Goal: Task Accomplishment & Management: Complete application form

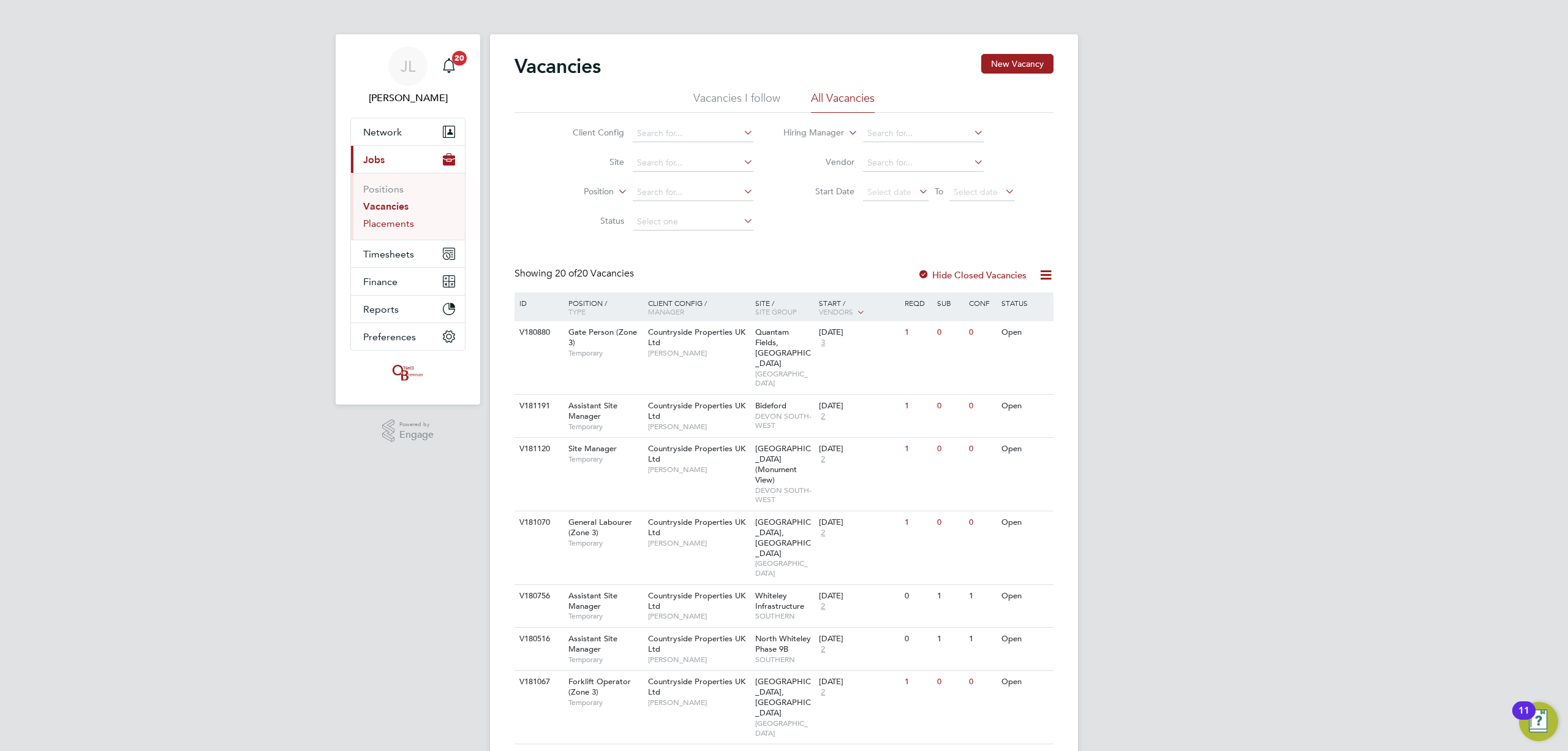
click at [394, 219] on link "Placements" at bounding box center [388, 224] width 51 height 12
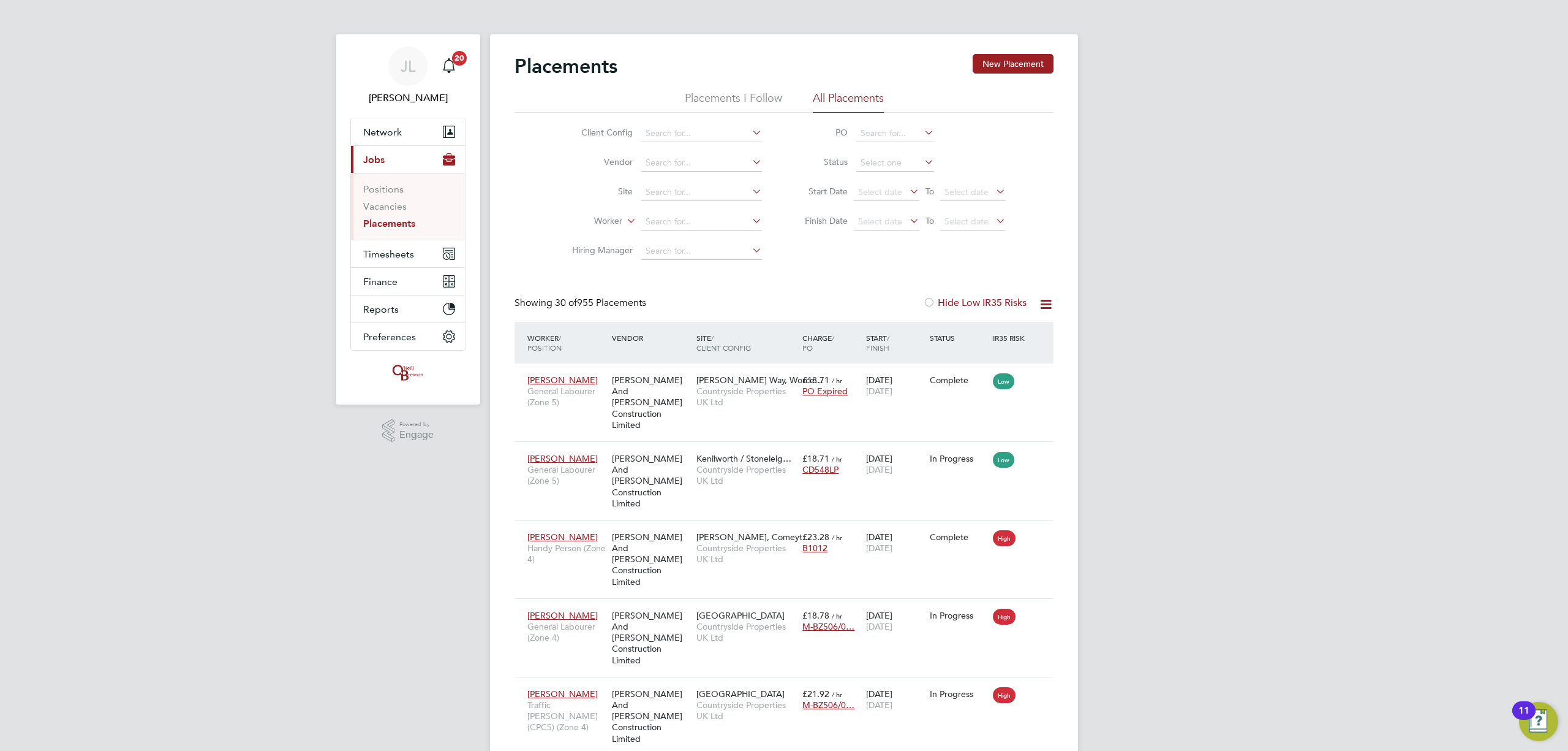
click at [672, 212] on li "Worker" at bounding box center [662, 221] width 231 height 29
click at [672, 222] on input at bounding box center [701, 222] width 121 height 17
click at [684, 253] on li "Antony Baskal" at bounding box center [702, 255] width 122 height 17
type input "[PERSON_NAME]"
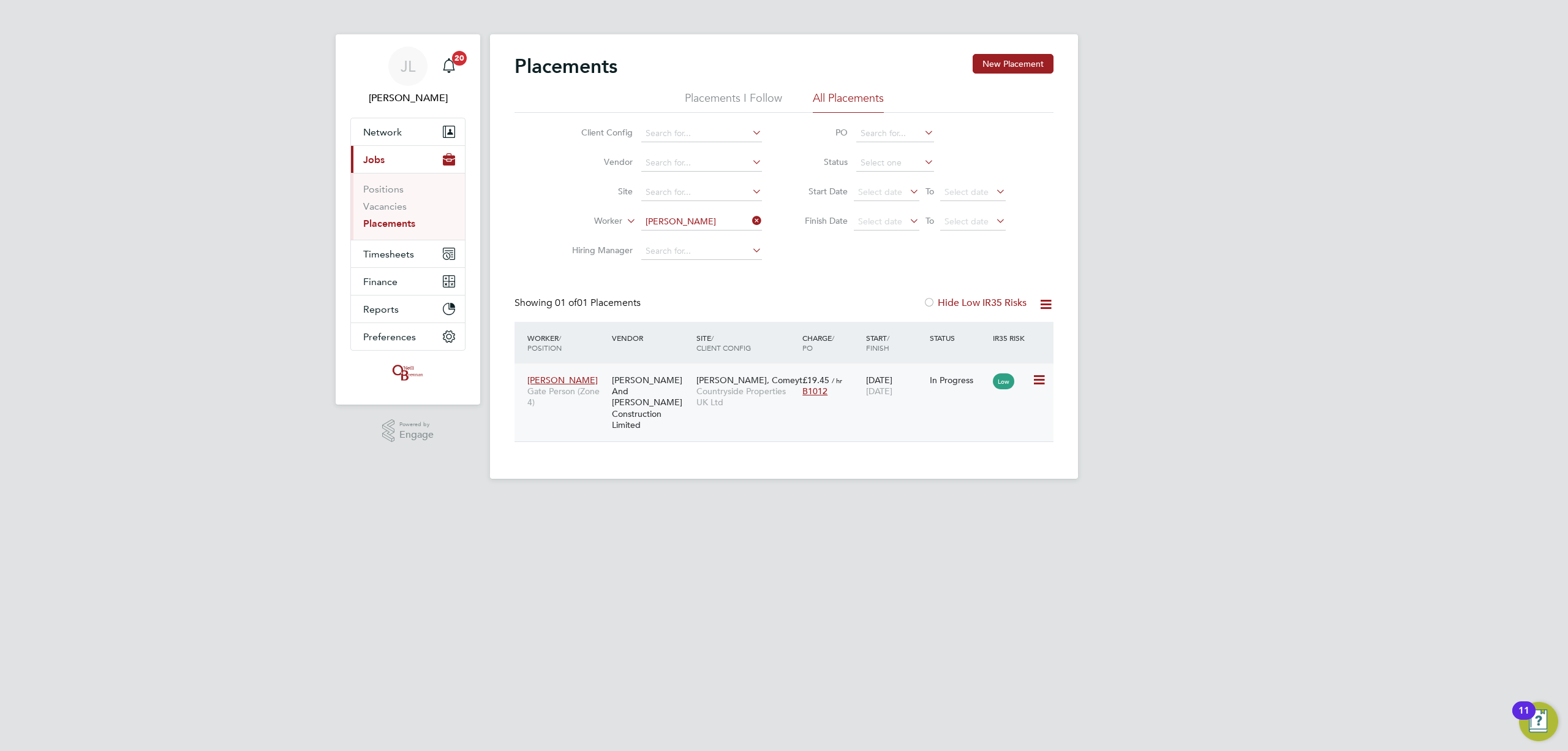
click at [1035, 380] on icon at bounding box center [1038, 379] width 12 height 15
click at [1013, 404] on li "Show change log" at bounding box center [1000, 407] width 87 height 17
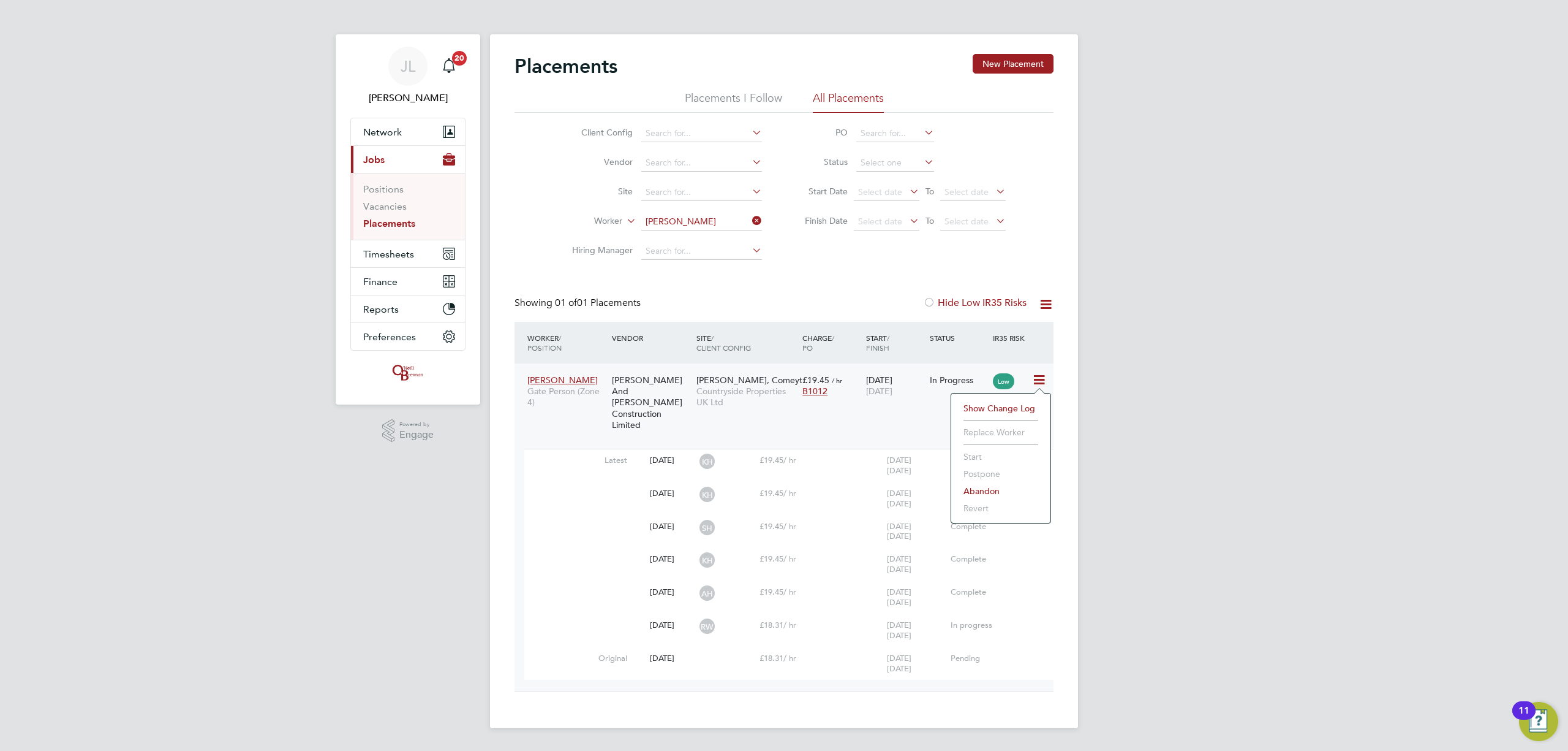
click at [1039, 379] on icon at bounding box center [1038, 379] width 12 height 15
click at [806, 390] on span "B1012" at bounding box center [814, 390] width 25 height 11
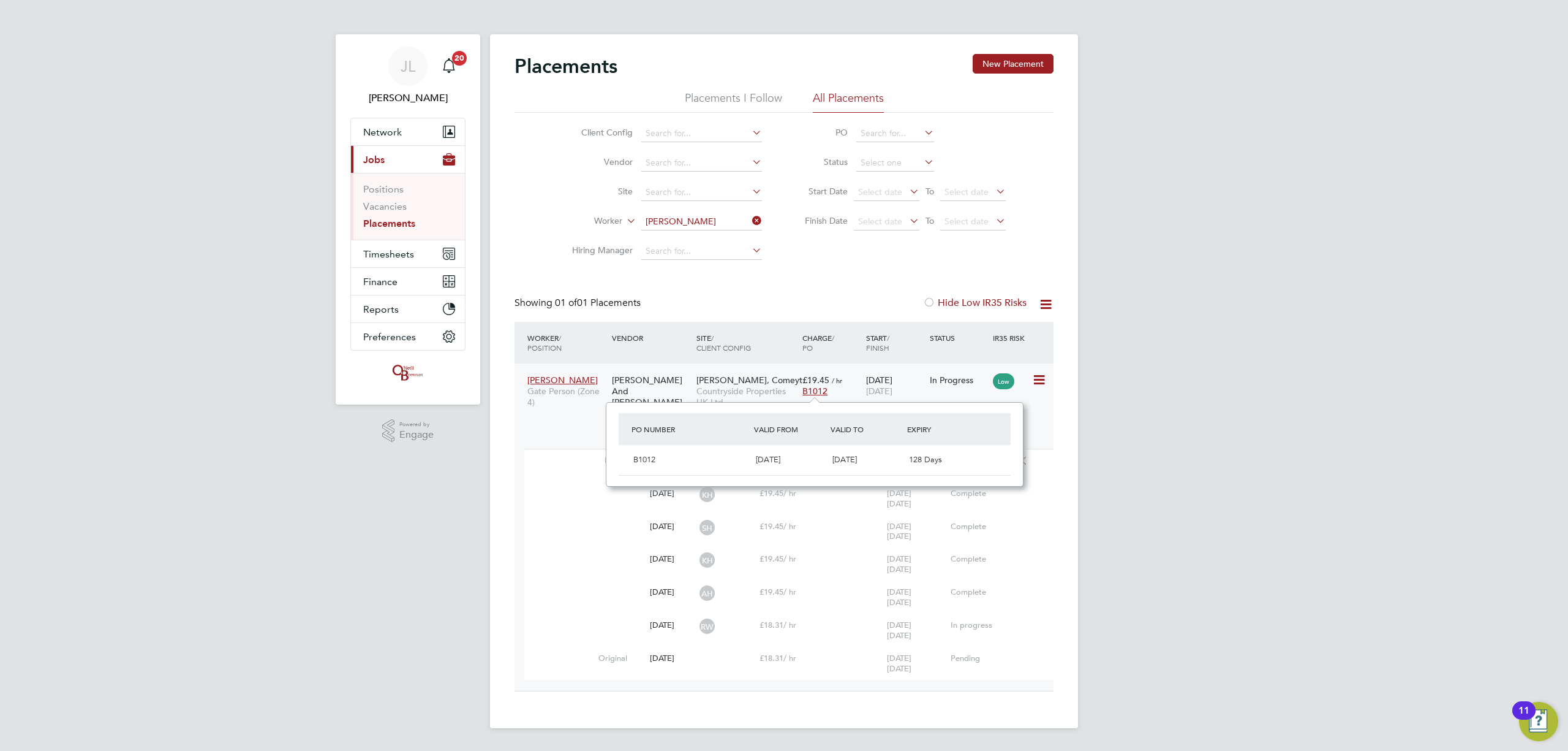
click at [547, 373] on div "Antony Baskal Gate Person (Zone 4)" at bounding box center [566, 391] width 85 height 46
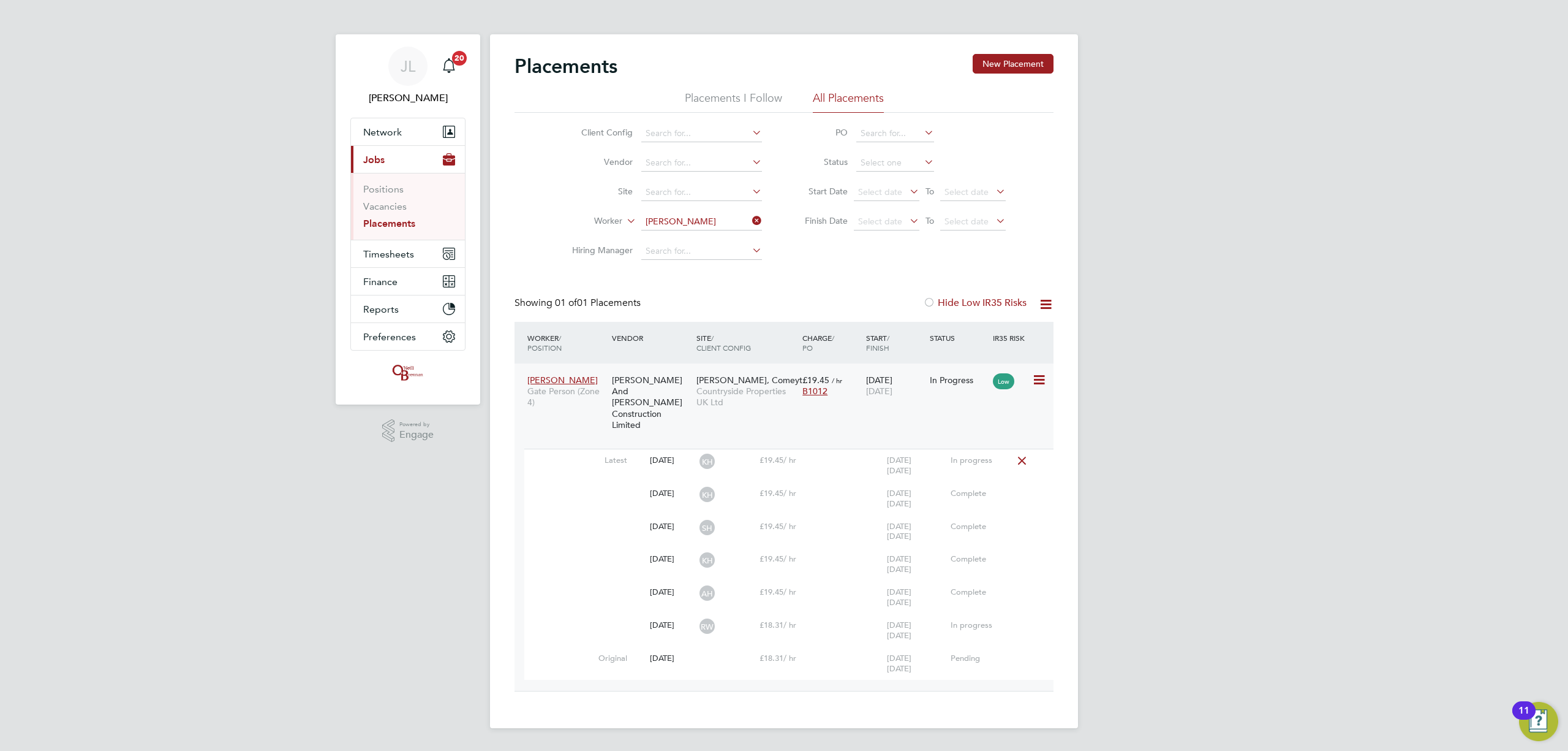
click at [1021, 455] on icon at bounding box center [1021, 460] width 15 height 10
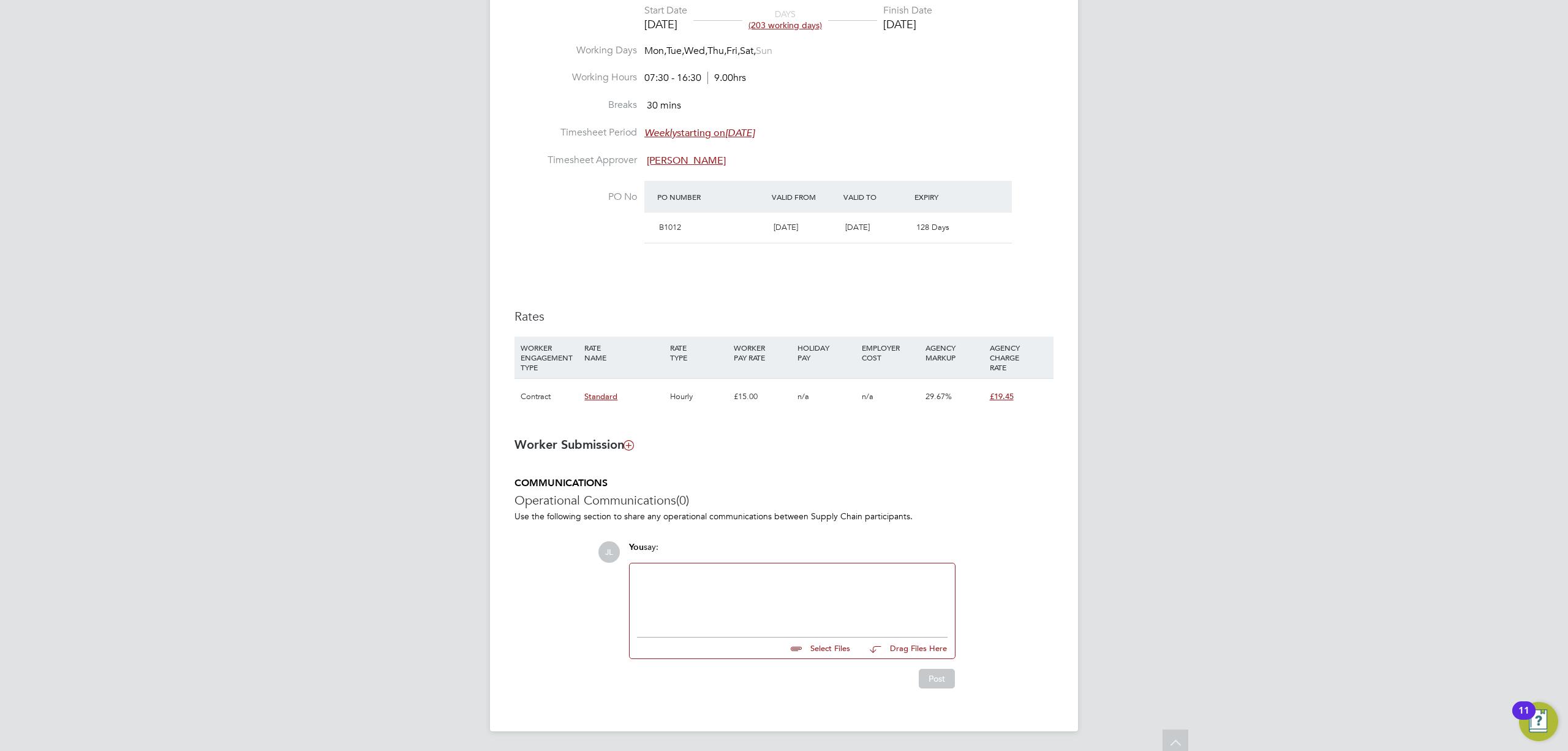
scroll to position [557, 0]
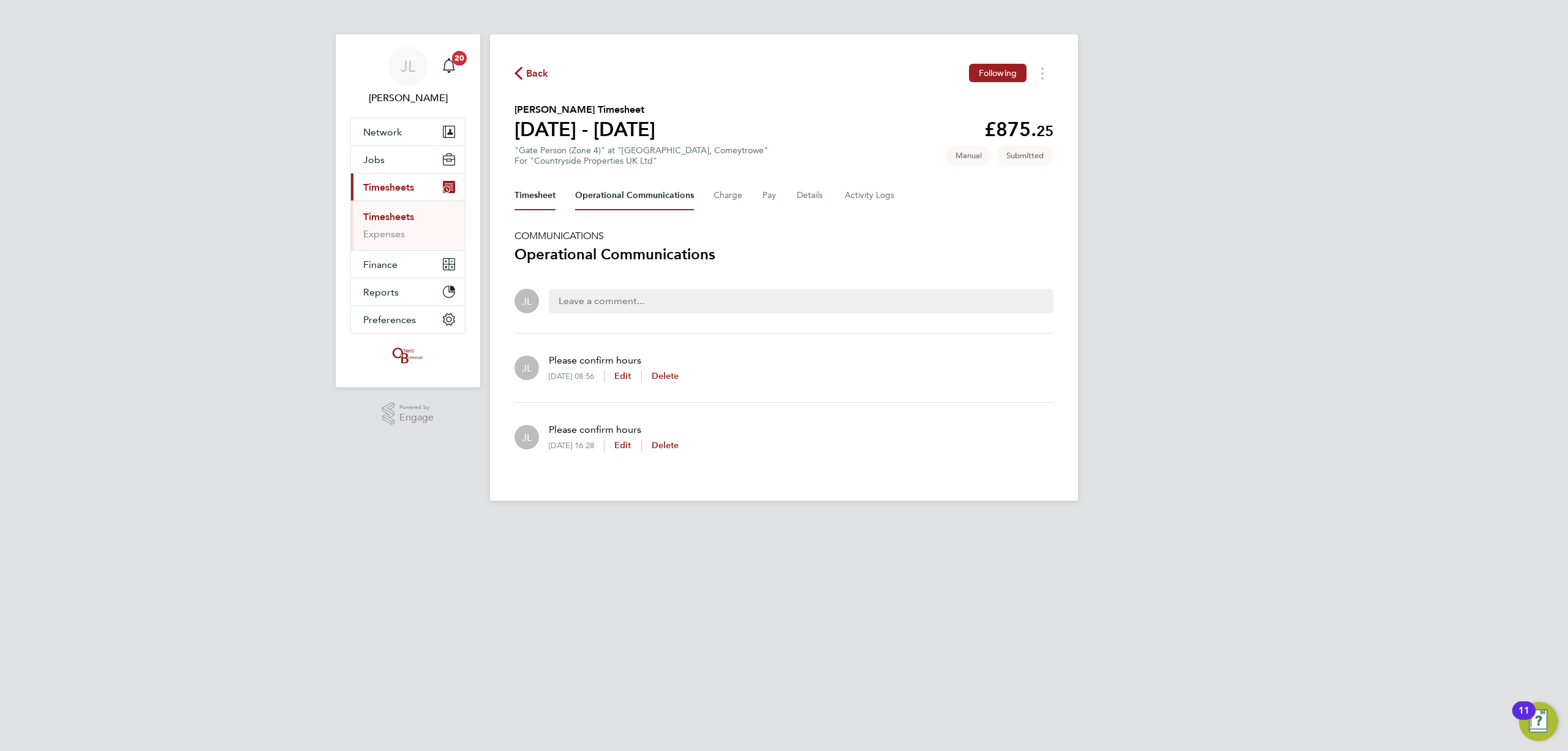
click at [540, 196] on button "Timesheet" at bounding box center [534, 195] width 41 height 29
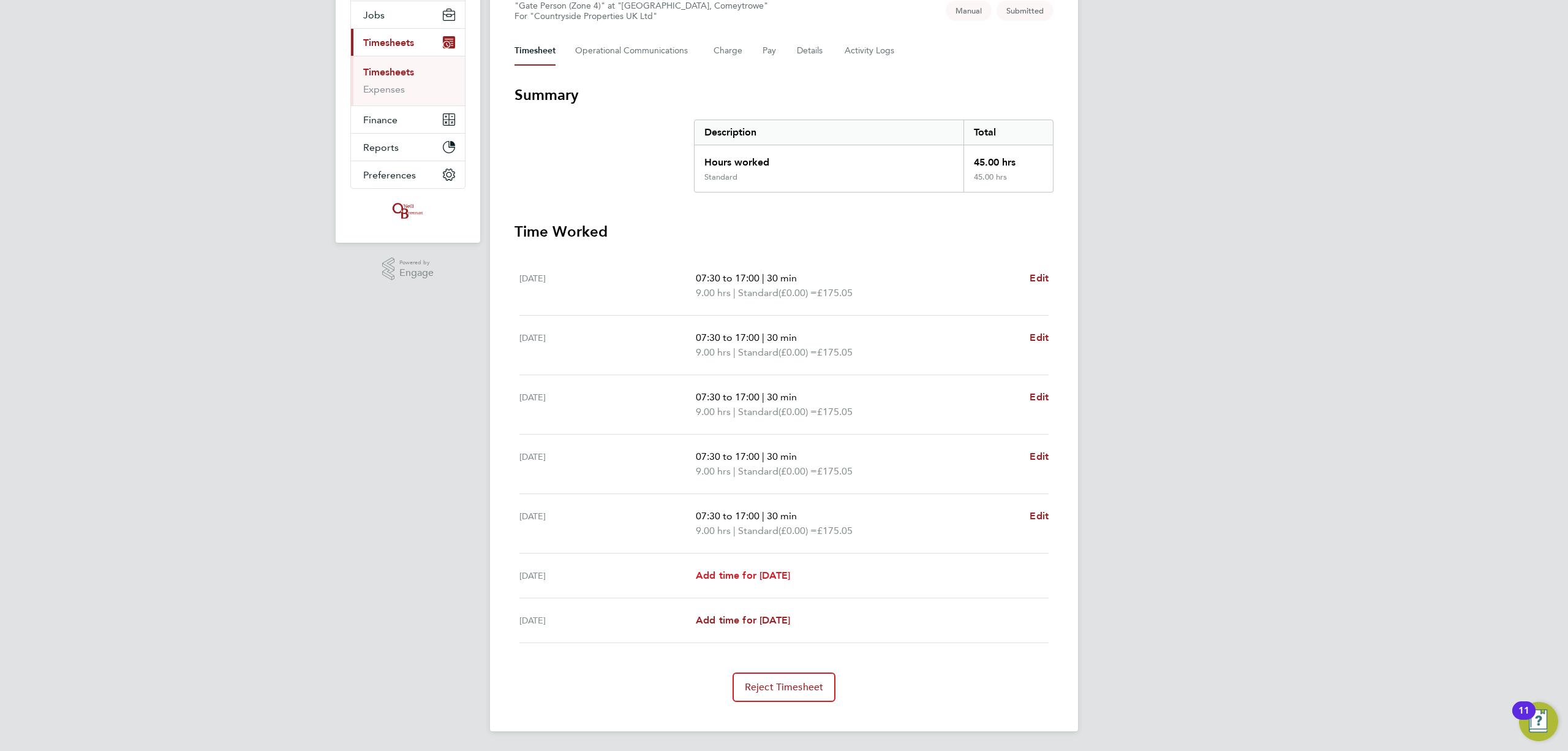
scroll to position [145, 0]
click at [777, 678] on button "Reject Timesheet" at bounding box center [784, 686] width 104 height 29
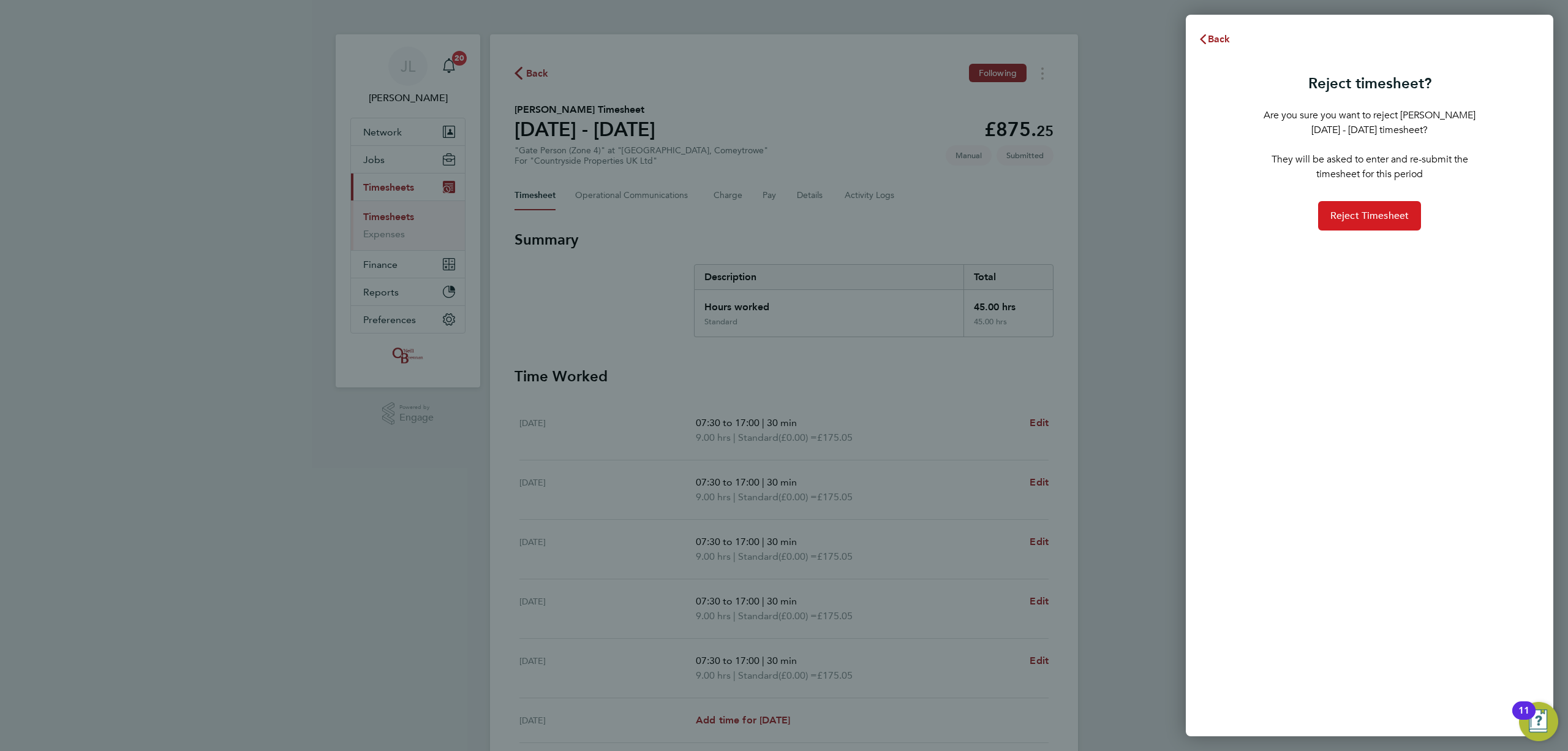
click at [1371, 215] on span "Reject Timesheet" at bounding box center [1369, 216] width 79 height 12
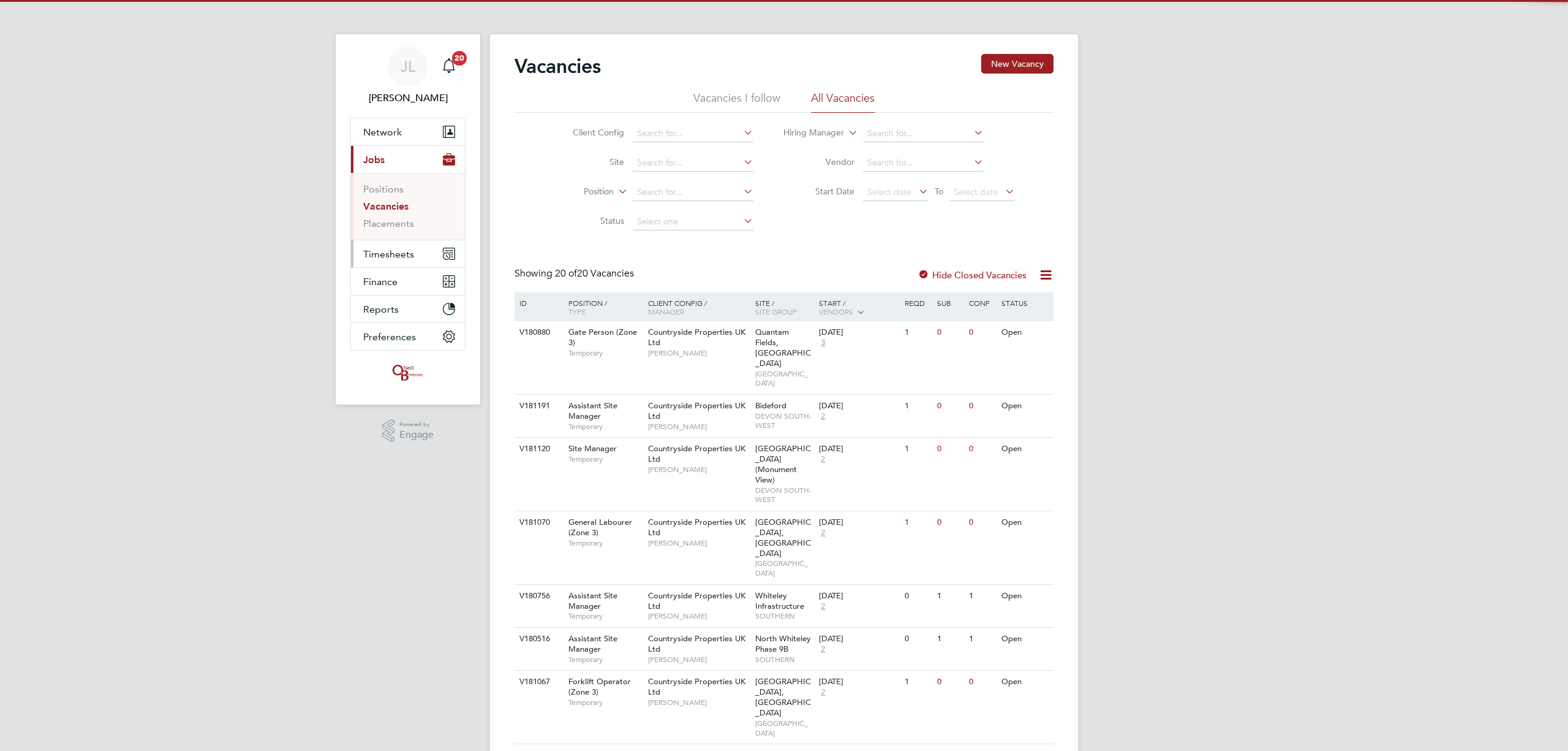
click at [397, 254] on span "Timesheets" at bounding box center [388, 254] width 51 height 12
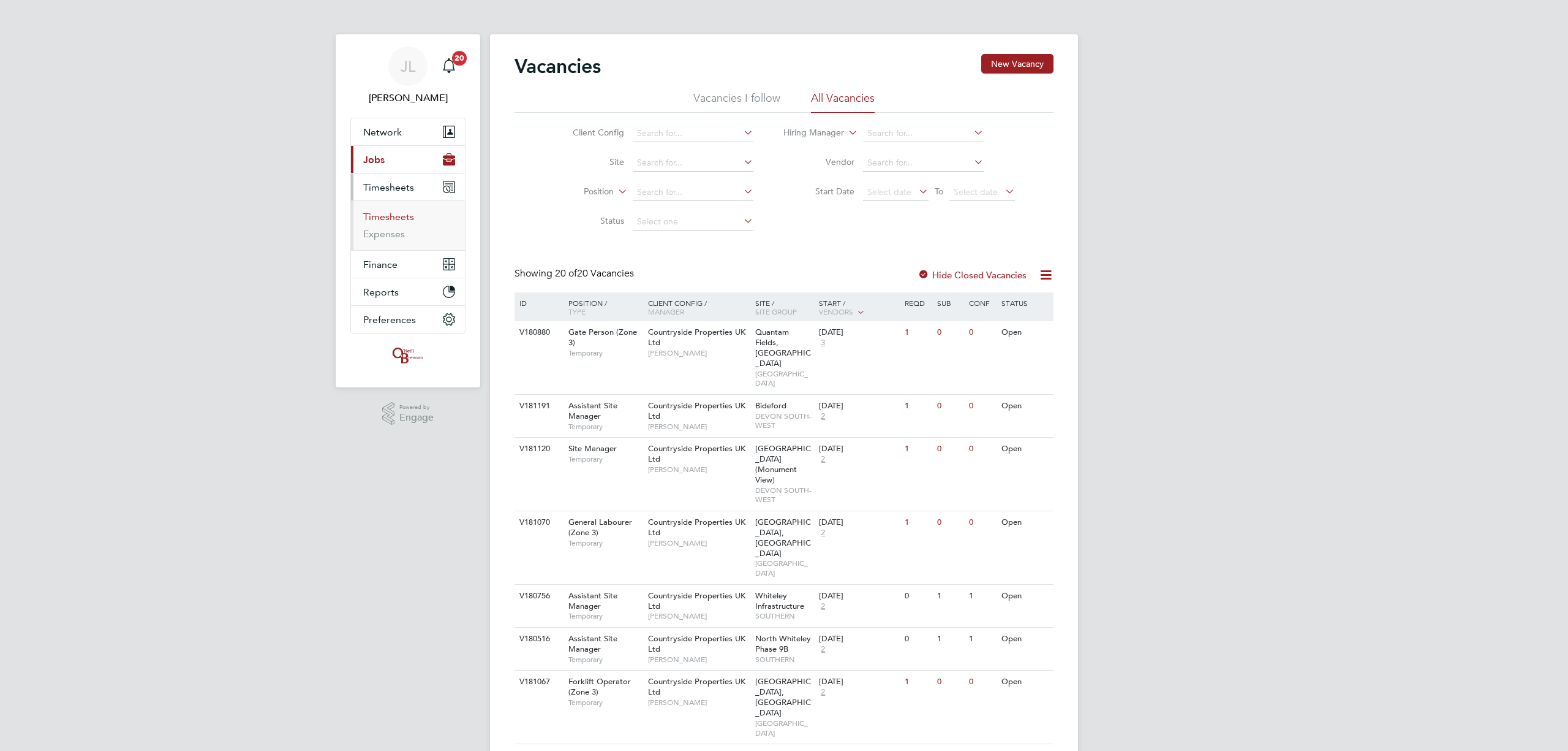
click at [390, 216] on link "Timesheets" at bounding box center [388, 217] width 51 height 12
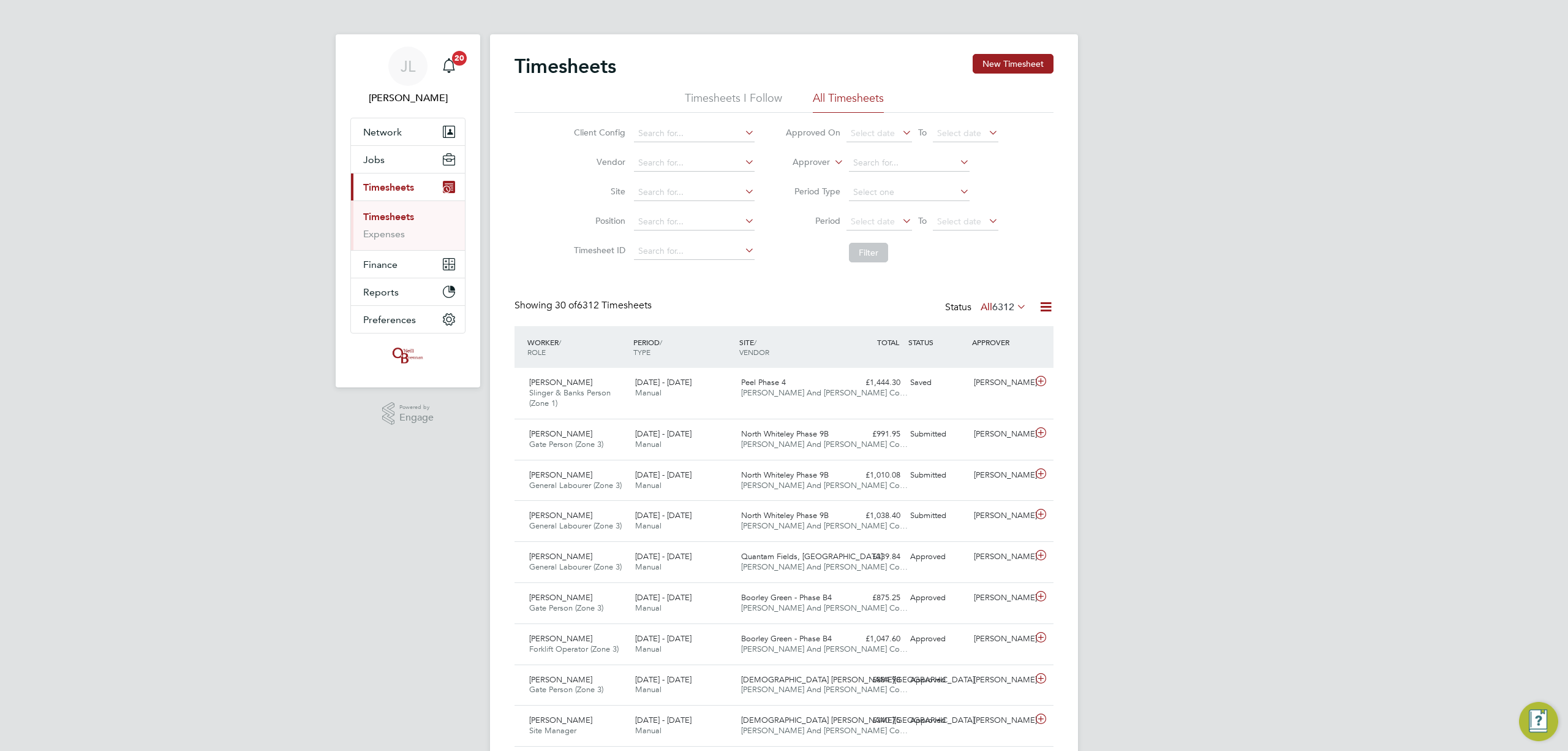
click at [963, 212] on li "Period Select date To Select date" at bounding box center [891, 221] width 244 height 29
click at [965, 222] on span "Select date" at bounding box center [959, 221] width 44 height 11
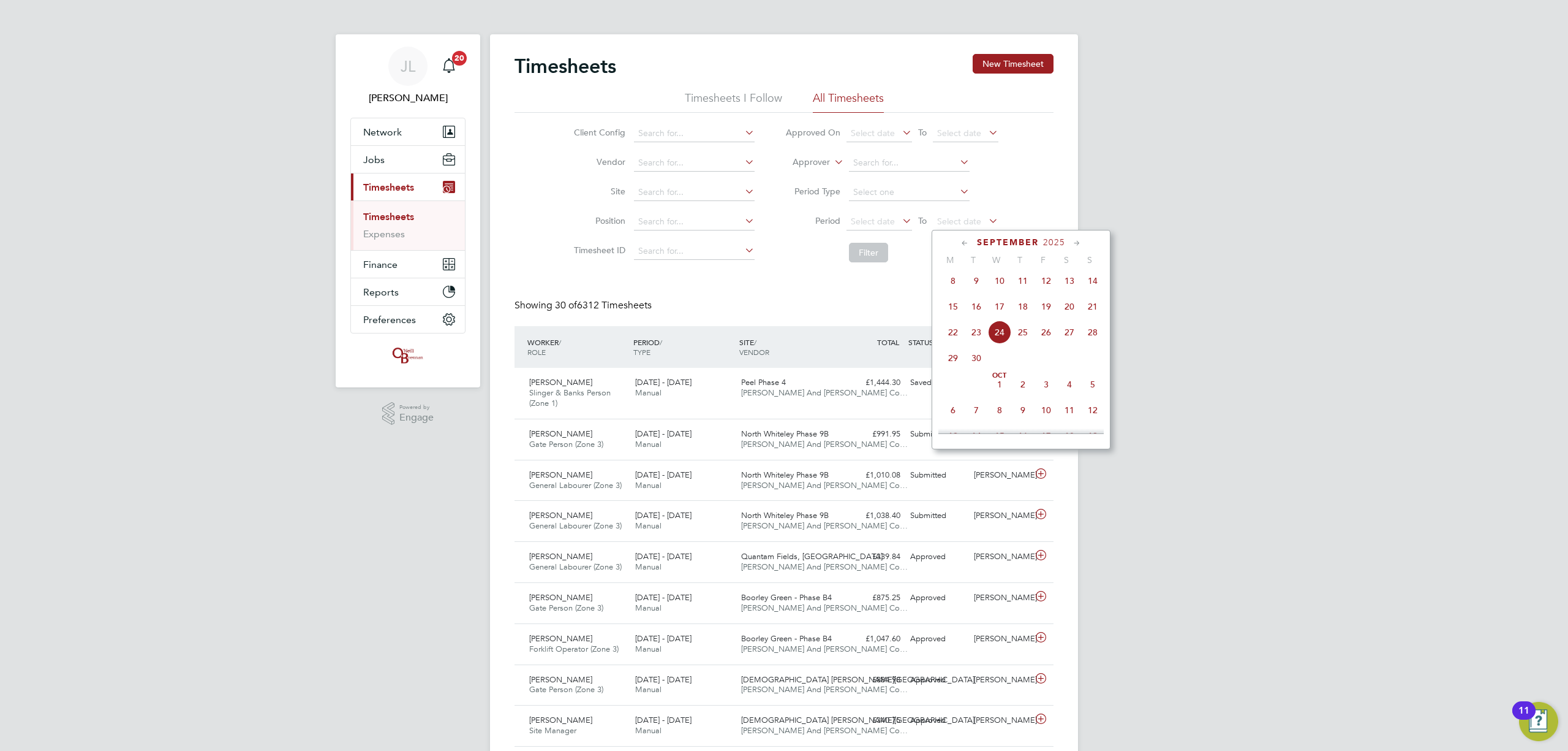
click at [1093, 286] on span "14" at bounding box center [1092, 280] width 23 height 23
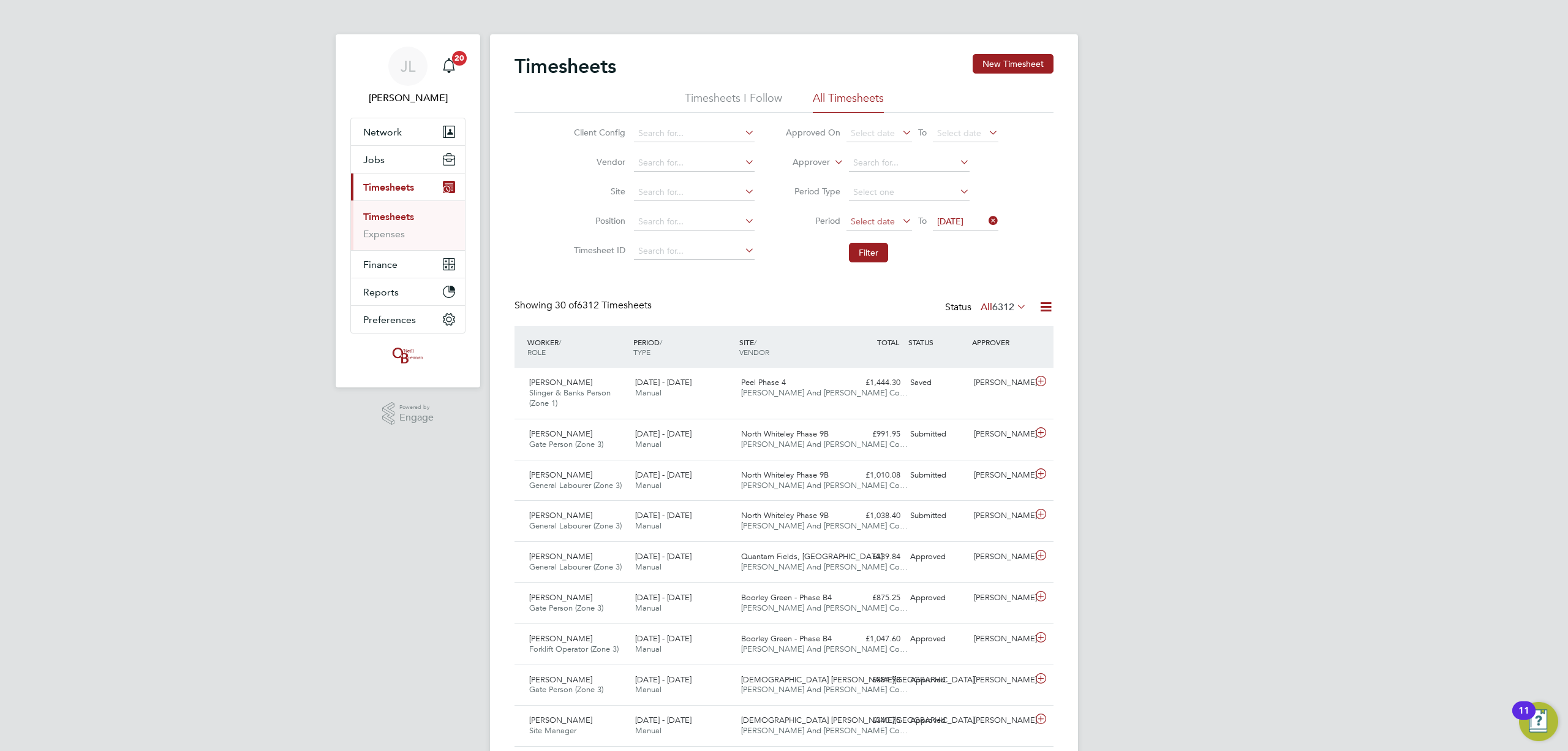
click at [886, 217] on span "Select date" at bounding box center [872, 221] width 44 height 11
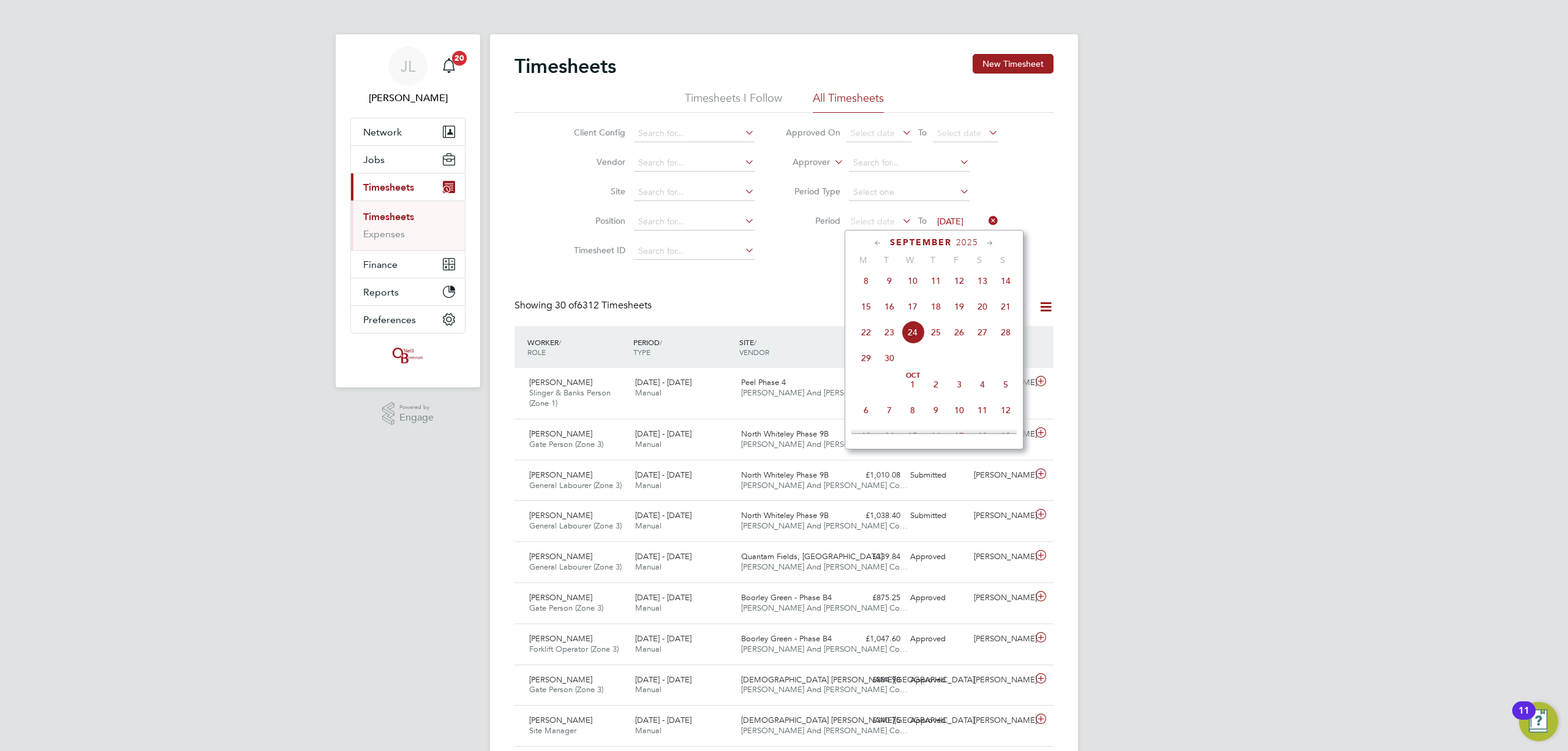
click at [867, 280] on span "8" at bounding box center [865, 280] width 23 height 23
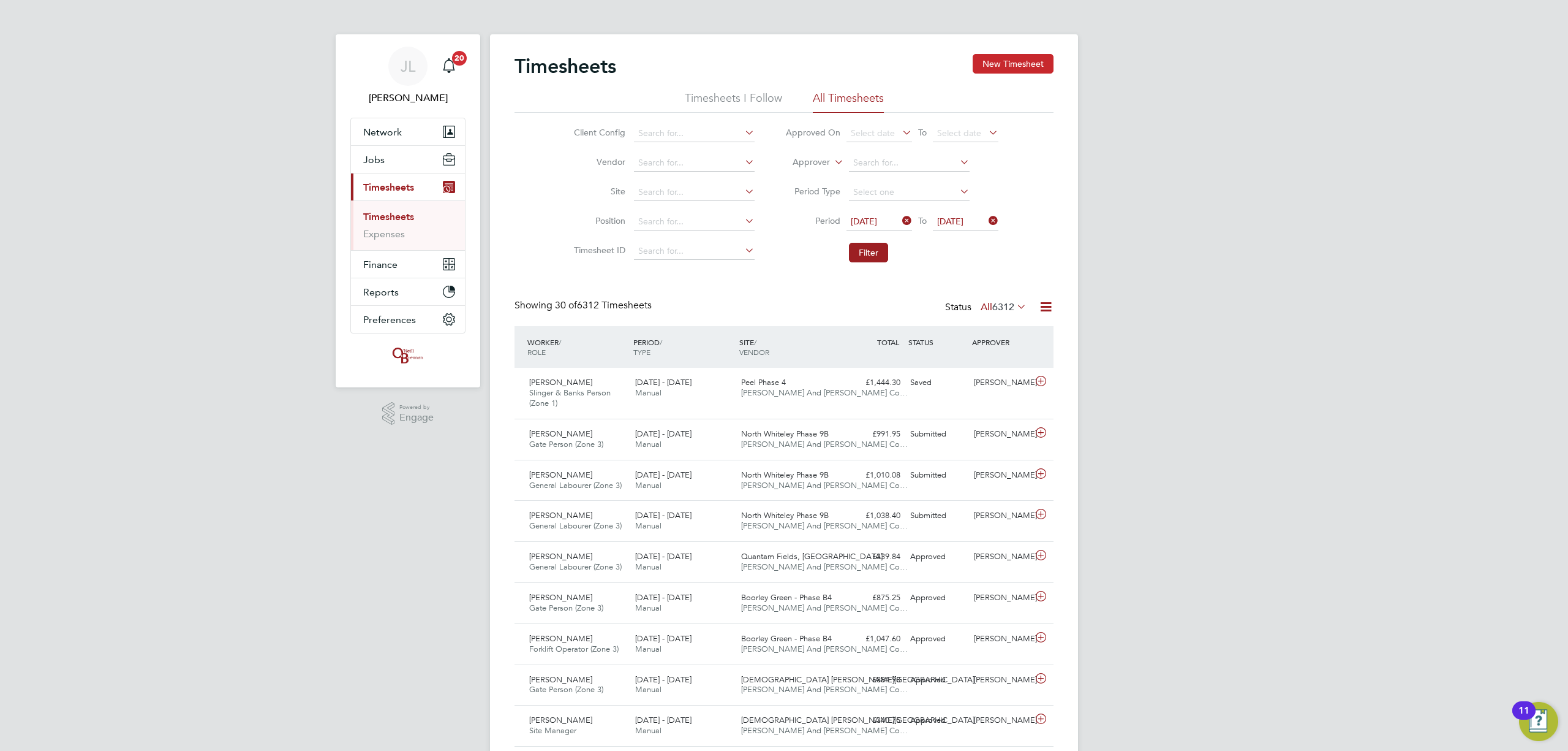
click at [997, 63] on button "New Timesheet" at bounding box center [1012, 64] width 81 height 20
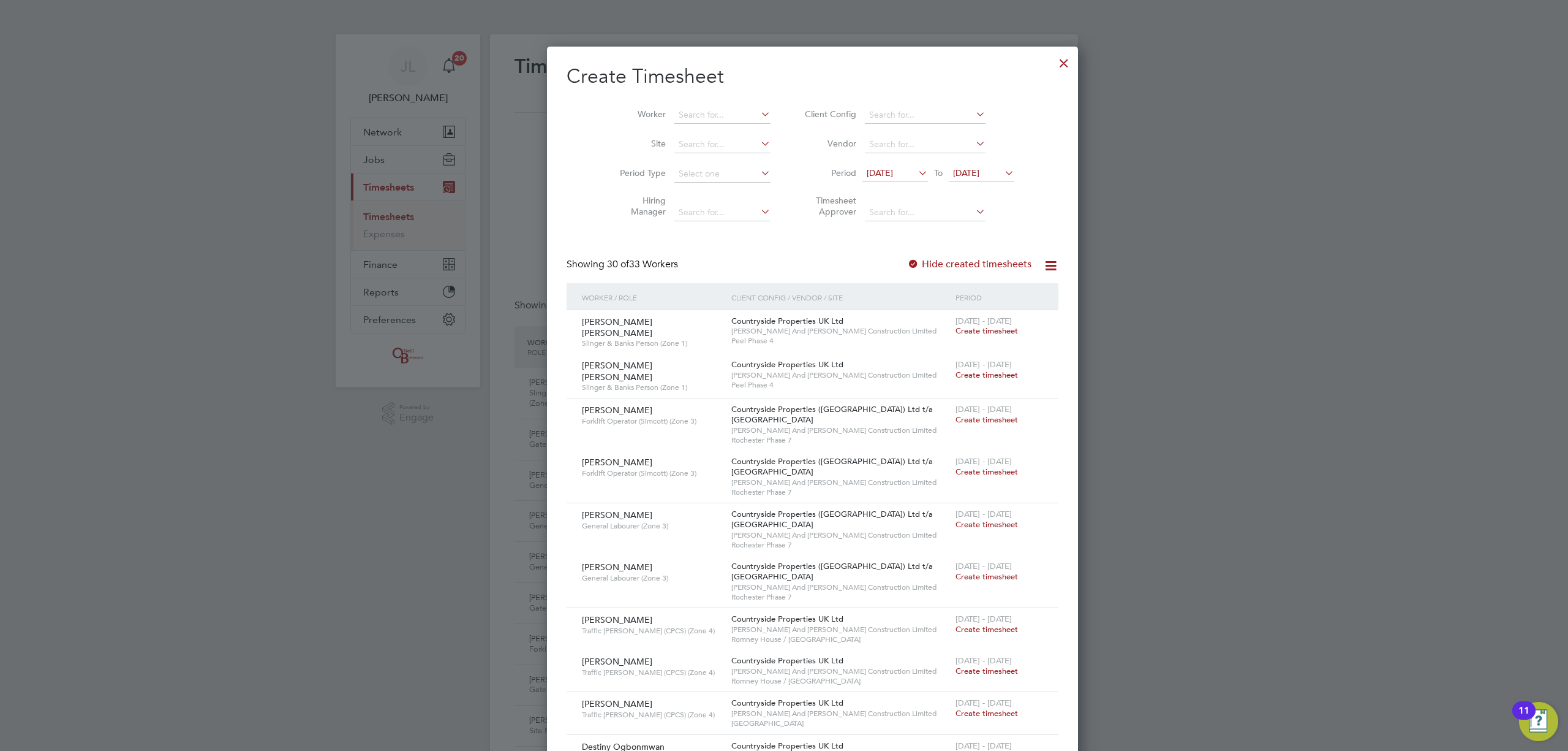
click at [958, 168] on span "[DATE]" at bounding box center [966, 173] width 26 height 11
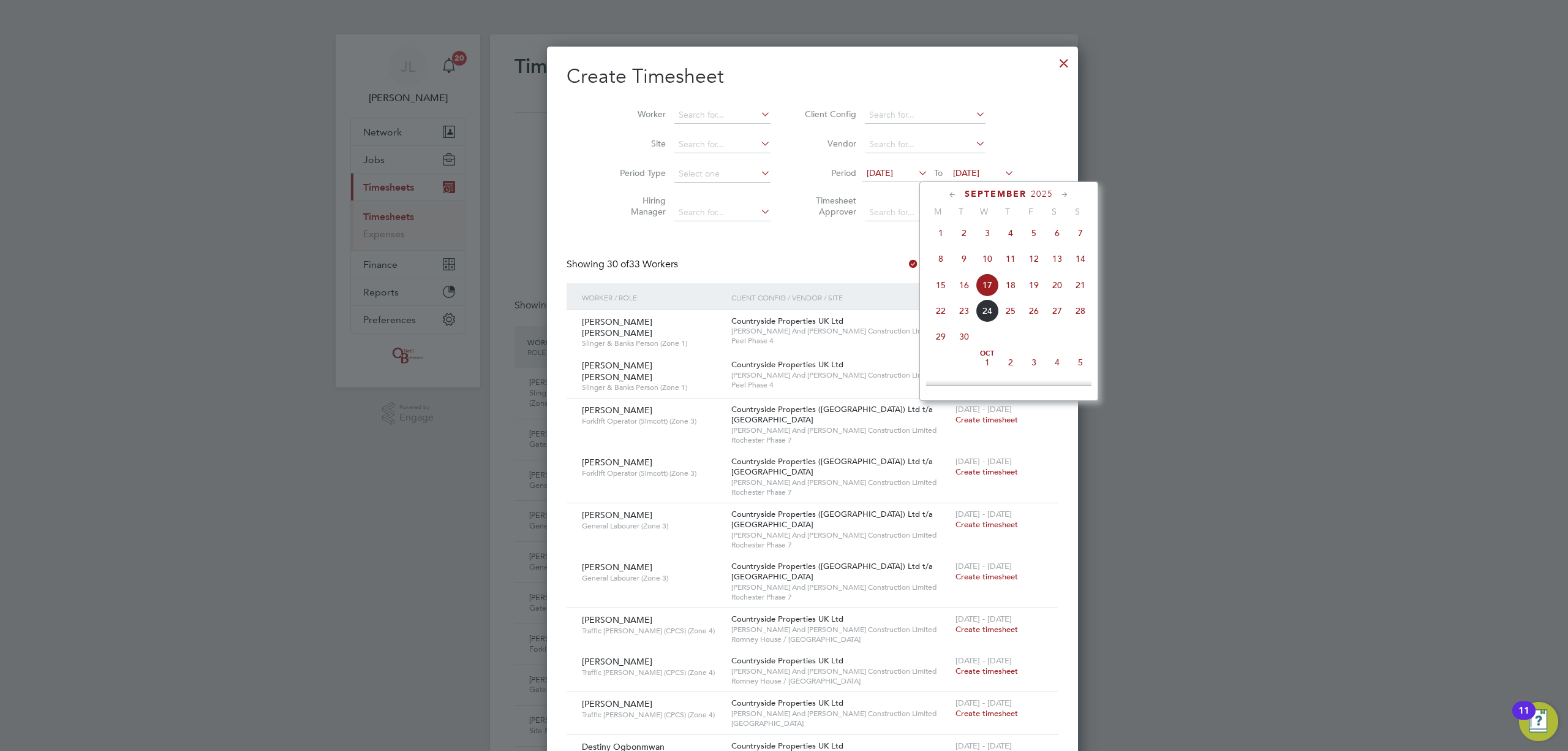
click at [944, 261] on span "8" at bounding box center [940, 258] width 23 height 23
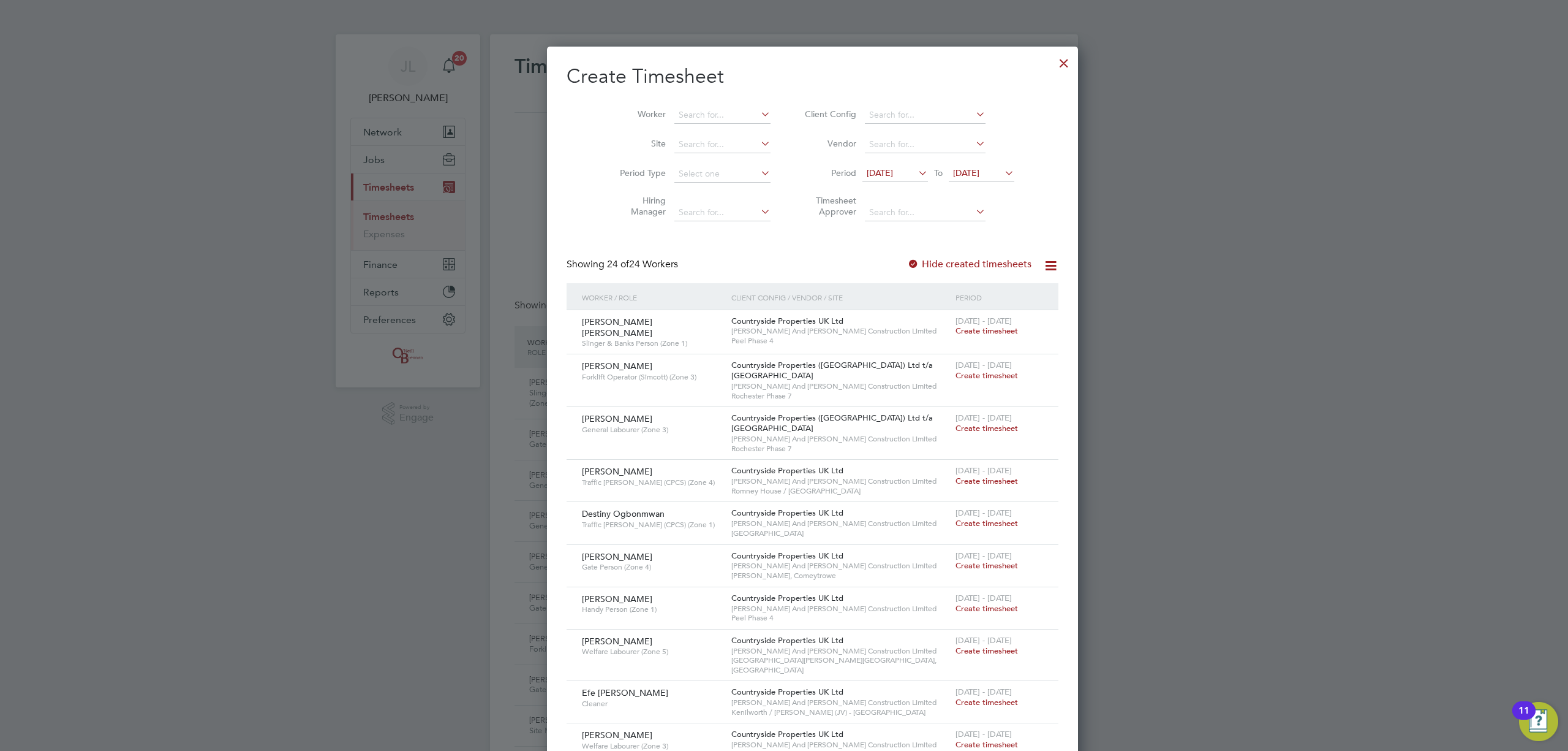
click at [953, 177] on span "08 Sep 2025" at bounding box center [966, 173] width 26 height 11
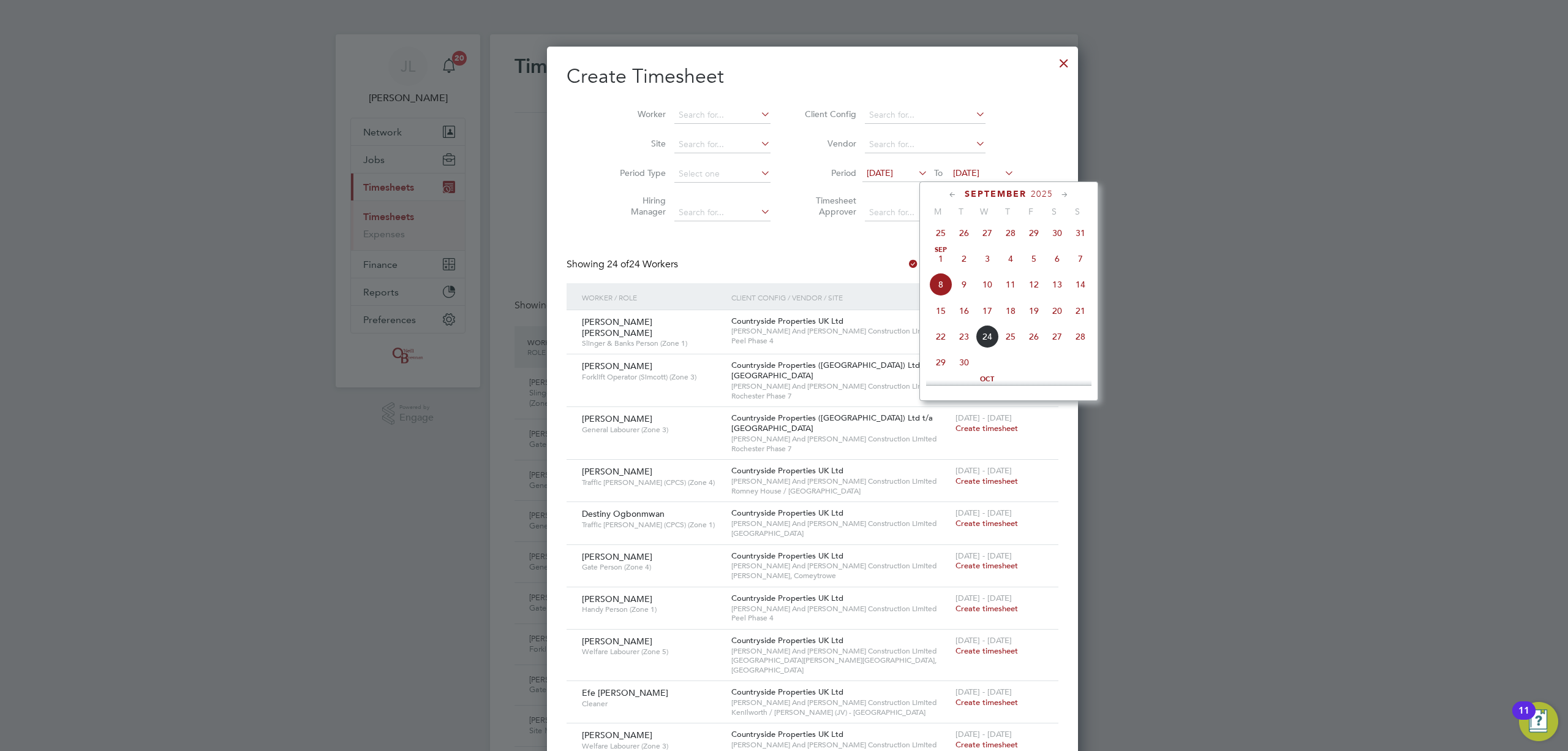
click at [1078, 283] on span "14" at bounding box center [1080, 284] width 23 height 23
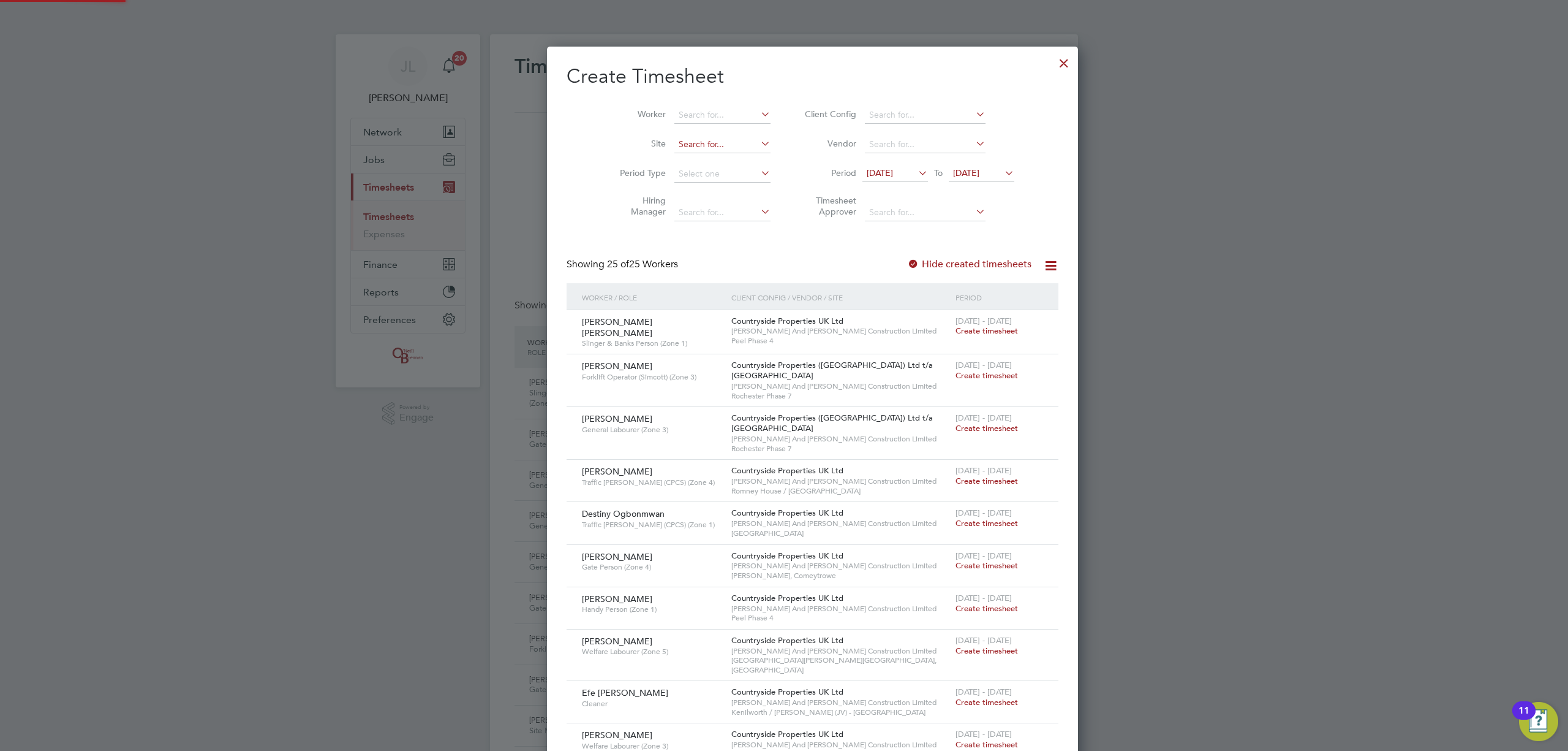
click at [675, 146] on input at bounding box center [723, 144] width 96 height 17
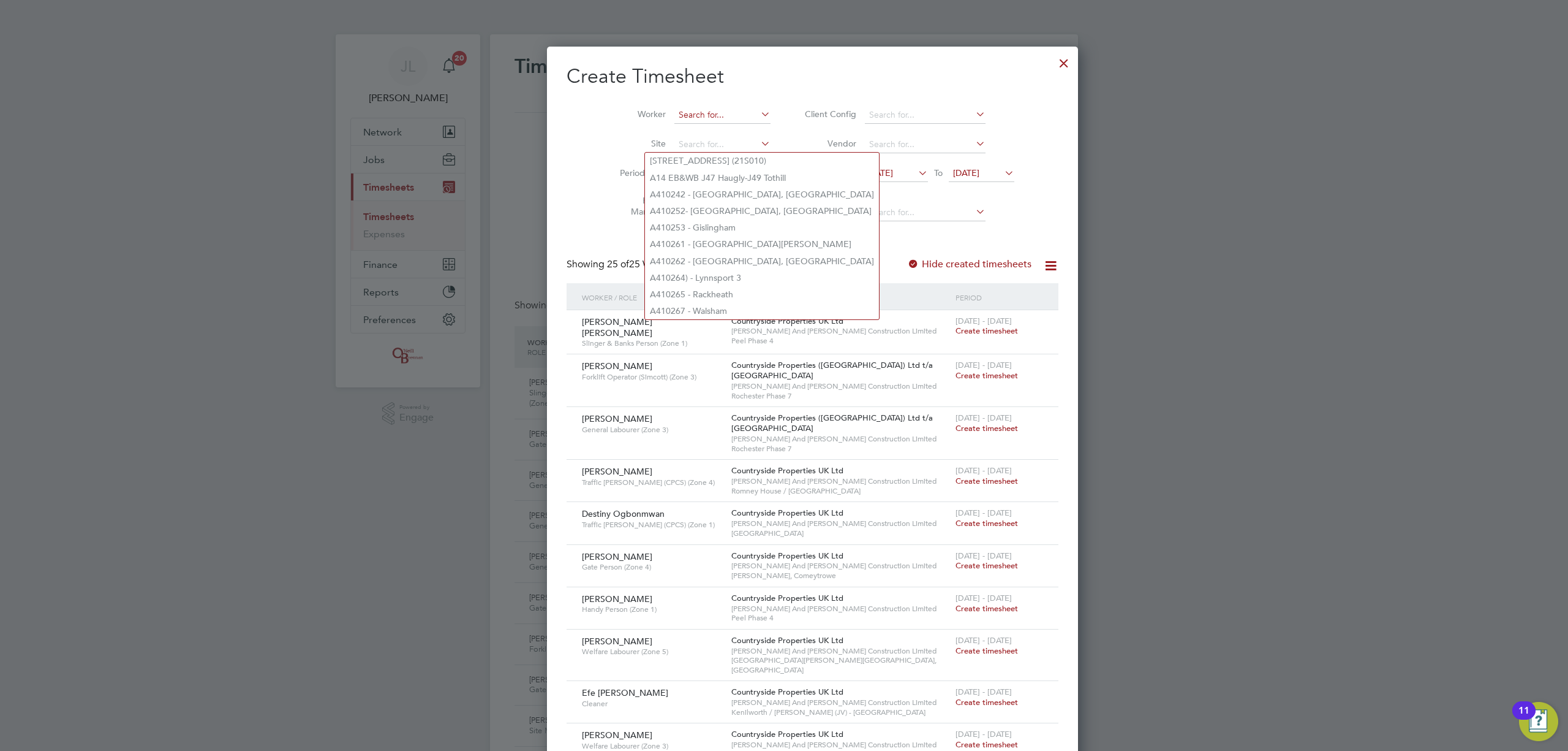
click at [677, 118] on input at bounding box center [723, 115] width 96 height 17
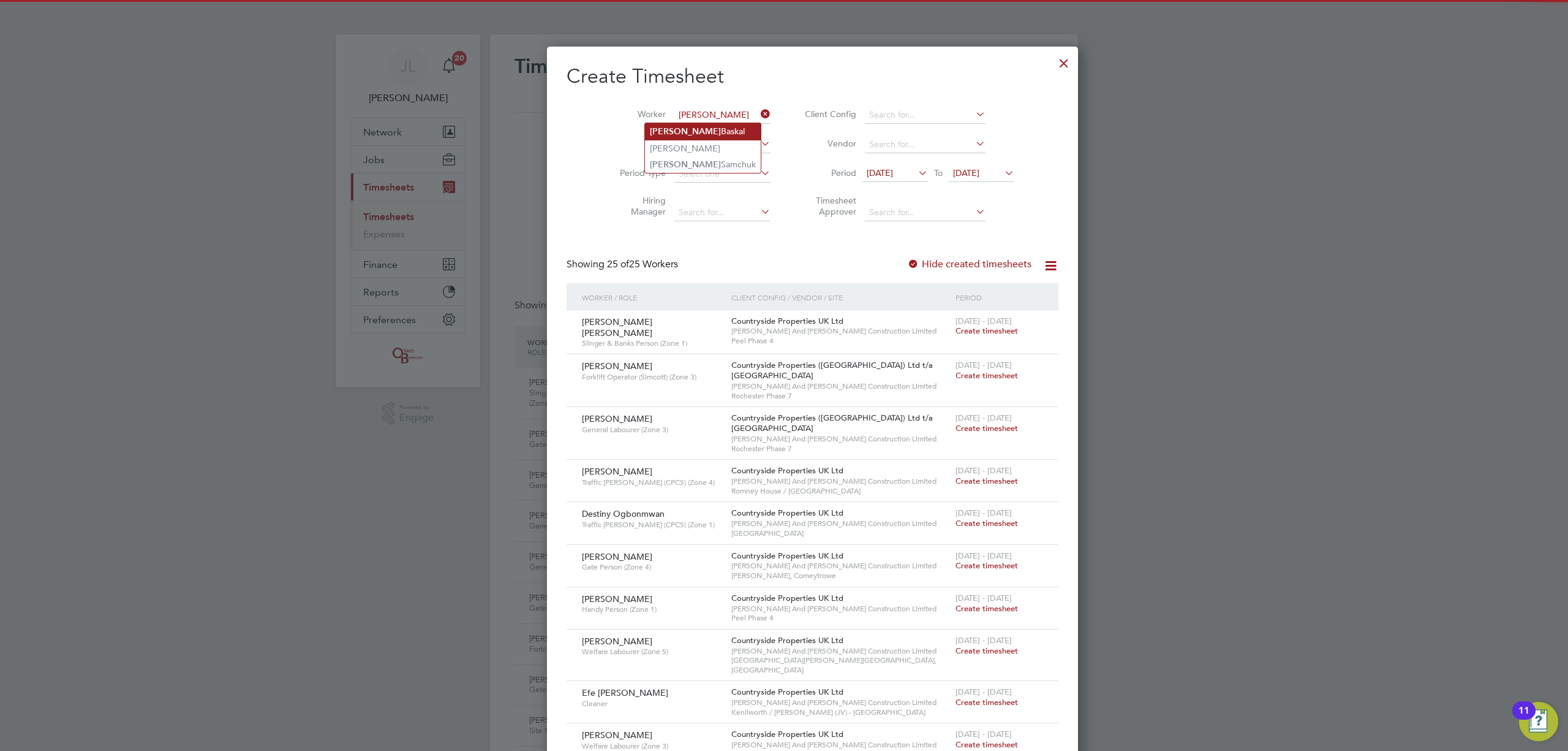
click at [668, 126] on b "Antony" at bounding box center [685, 131] width 71 height 10
type input "[PERSON_NAME]"
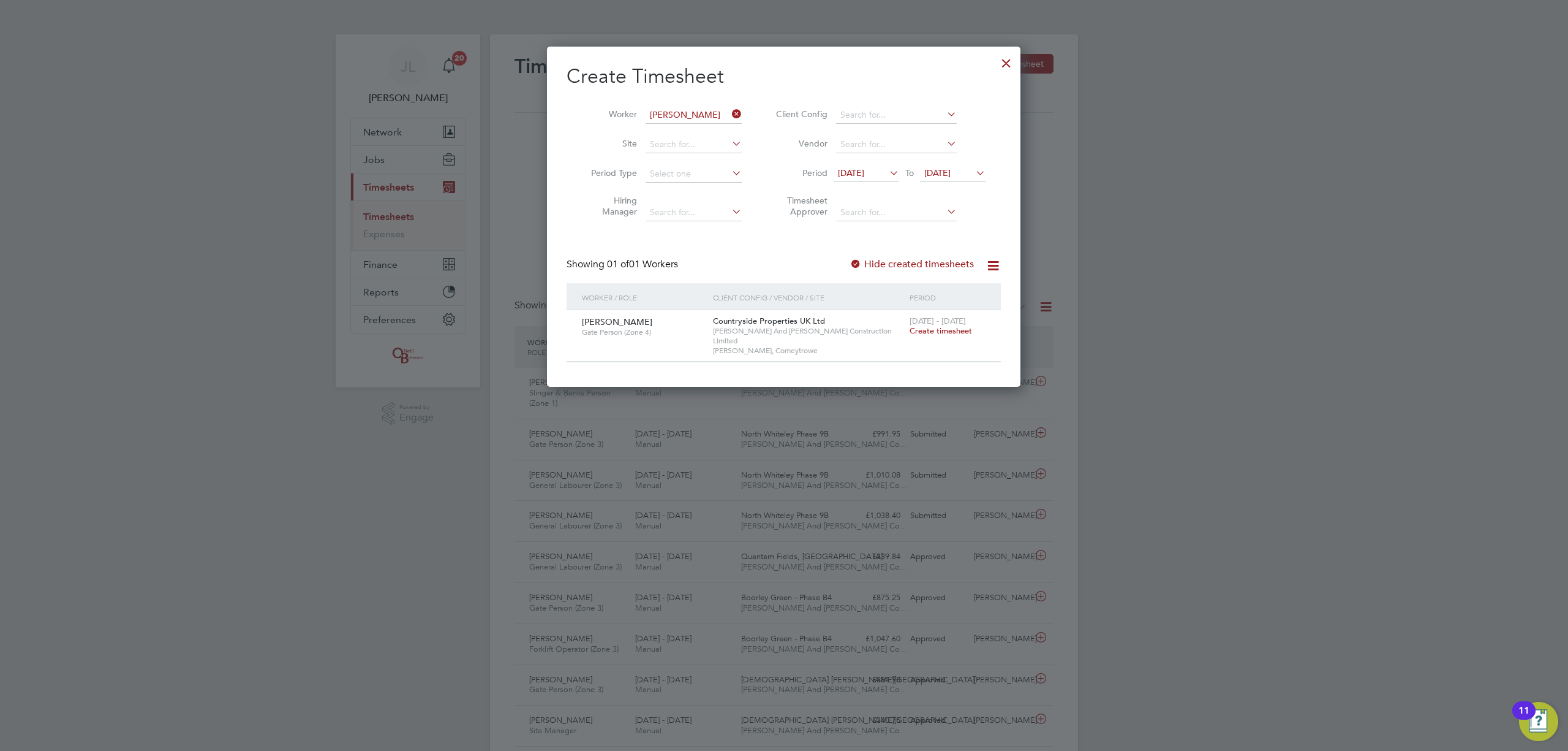
click at [936, 332] on span "Create timesheet" at bounding box center [940, 331] width 63 height 10
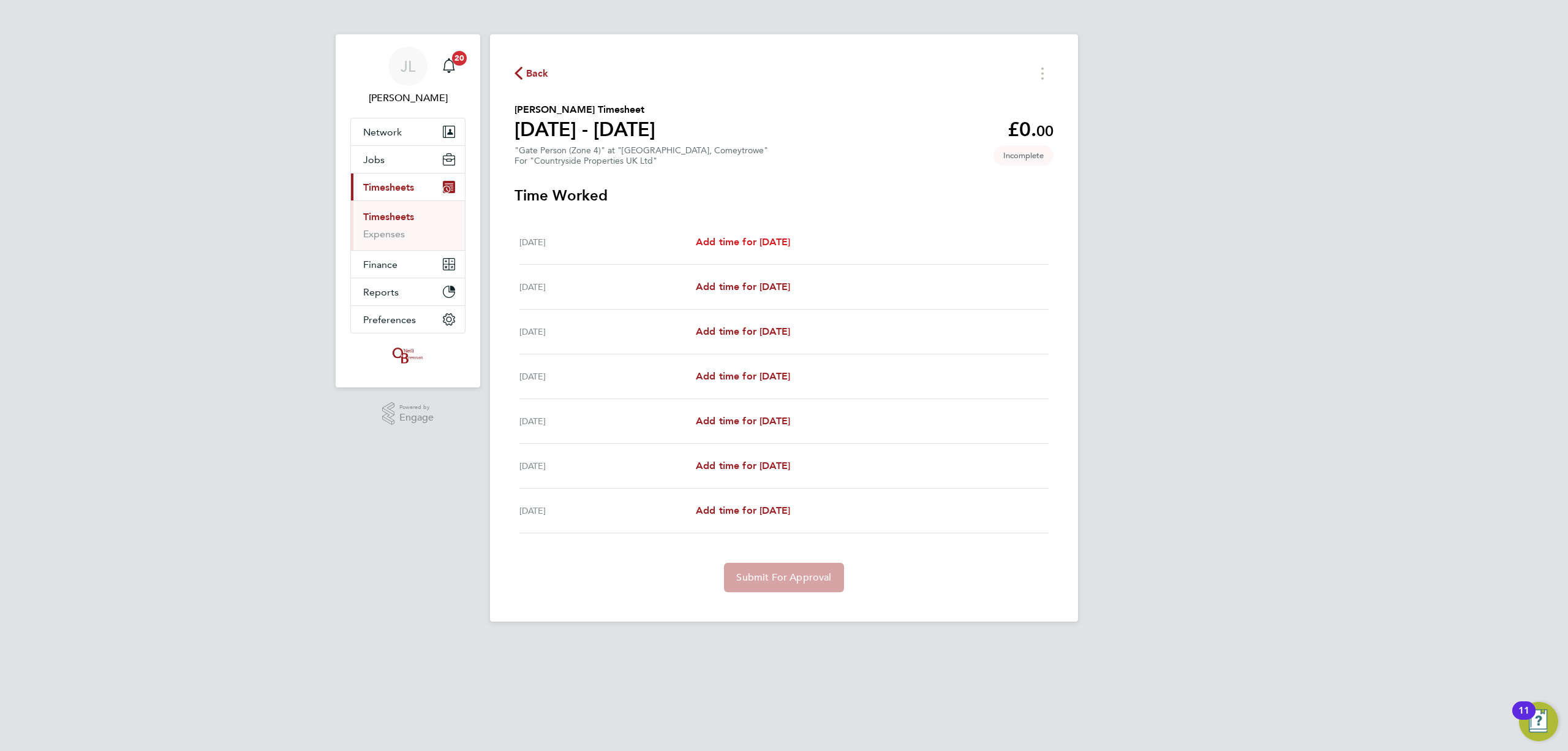
click at [785, 236] on link "Add time for Mon 08 Sep" at bounding box center [743, 242] width 94 height 15
select select "30"
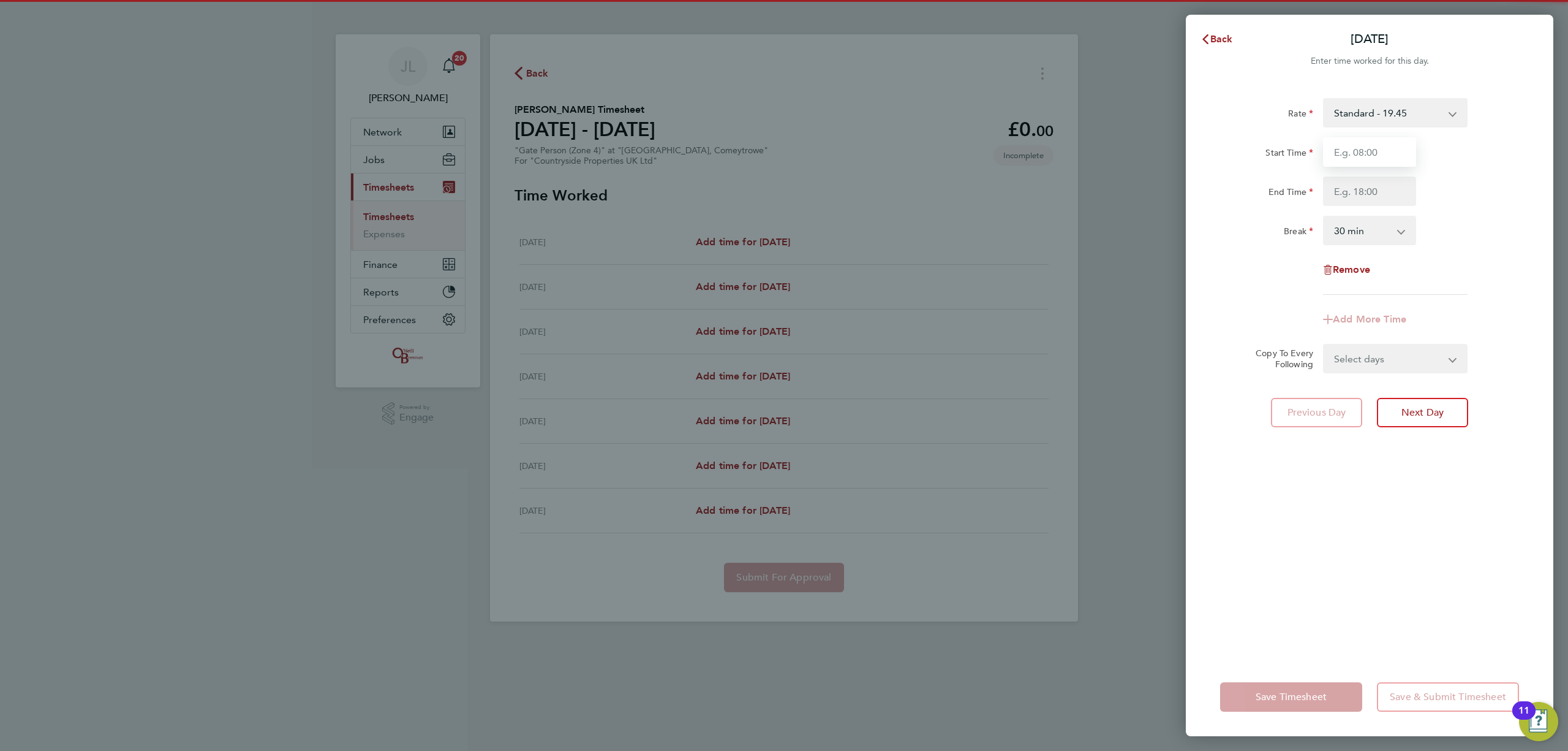
click at [1376, 155] on input "Start Time" at bounding box center [1368, 151] width 93 height 29
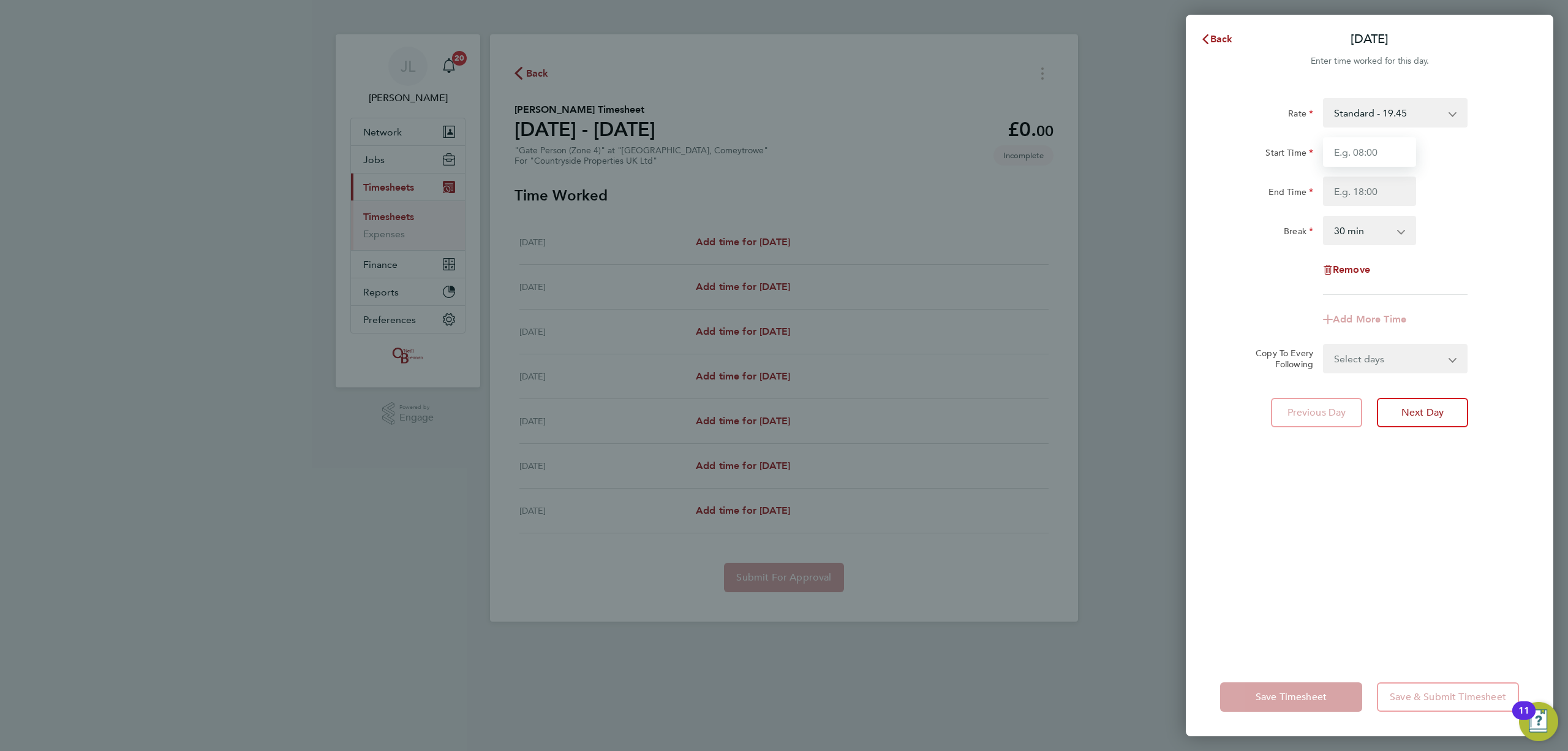
type input "07:30"
drag, startPoint x: 1379, startPoint y: 167, endPoint x: 1379, endPoint y: 190, distance: 23.0
click at [1379, 190] on input "End Time" at bounding box center [1368, 191] width 93 height 29
type input "17:00"
click at [1391, 503] on div "Rate Standard - 19.45 Start Time 07:30 End Time 17:00 Break 0 min 15 min 30 min…" at bounding box center [1369, 370] width 367 height 574
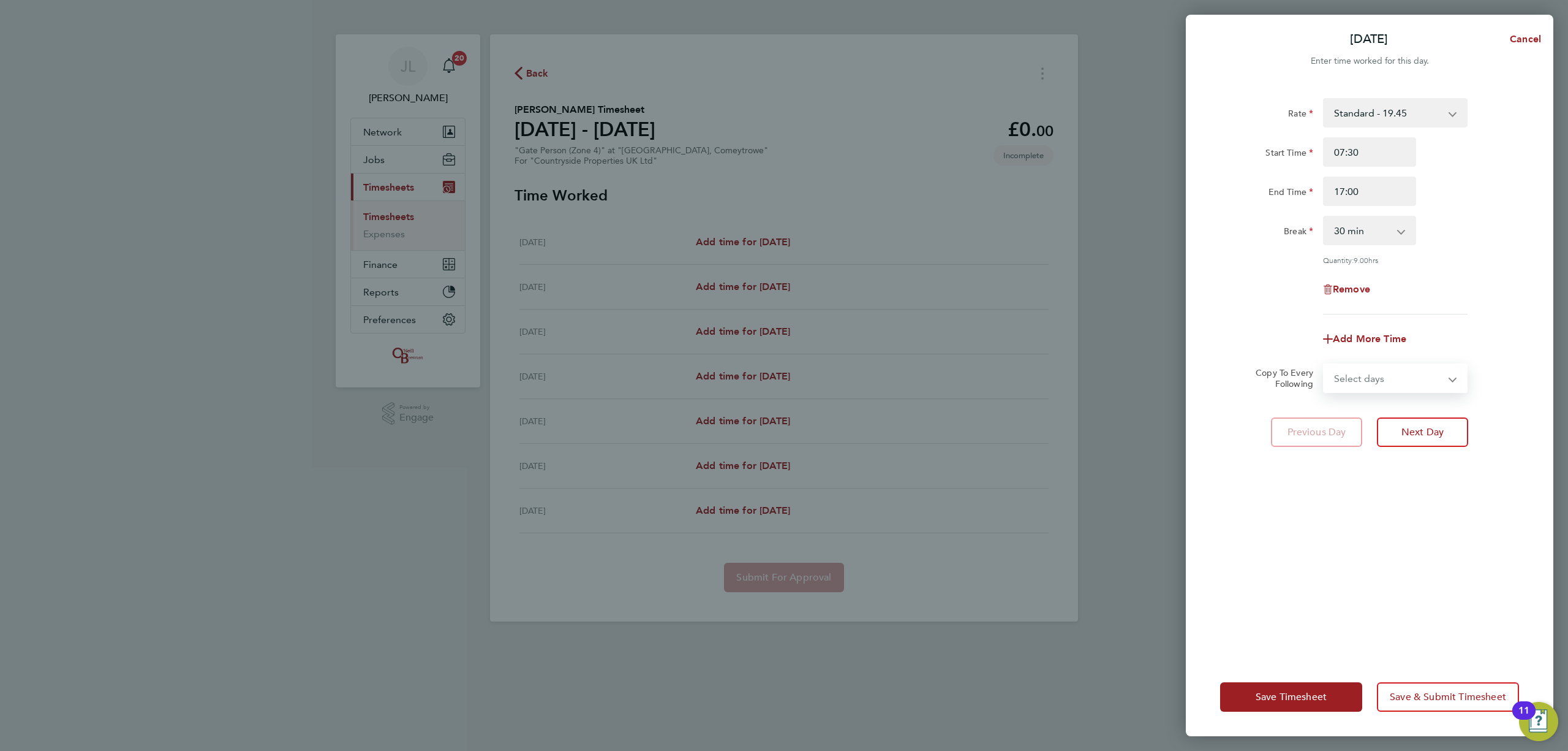
click at [1363, 385] on select "Select days Day Weekday (Mon-Fri) Weekend (Sat-Sun) [DATE] [DATE] [DATE] [DATE]…" at bounding box center [1388, 377] width 129 height 27
select select "WEEKDAY"
click at [1324, 365] on select "Select days Day Weekday (Mon-Fri) Weekend (Sat-Sun) [DATE] [DATE] [DATE] [DATE]…" at bounding box center [1388, 377] width 129 height 27
click at [1391, 414] on select "09 Sep 2025 10 Sep 2025 11 Sep 2025 12 Sep 2025 13 Sep 2025 14 Sep 2025" at bounding box center [1388, 416] width 128 height 27
select select "2025-09-12"
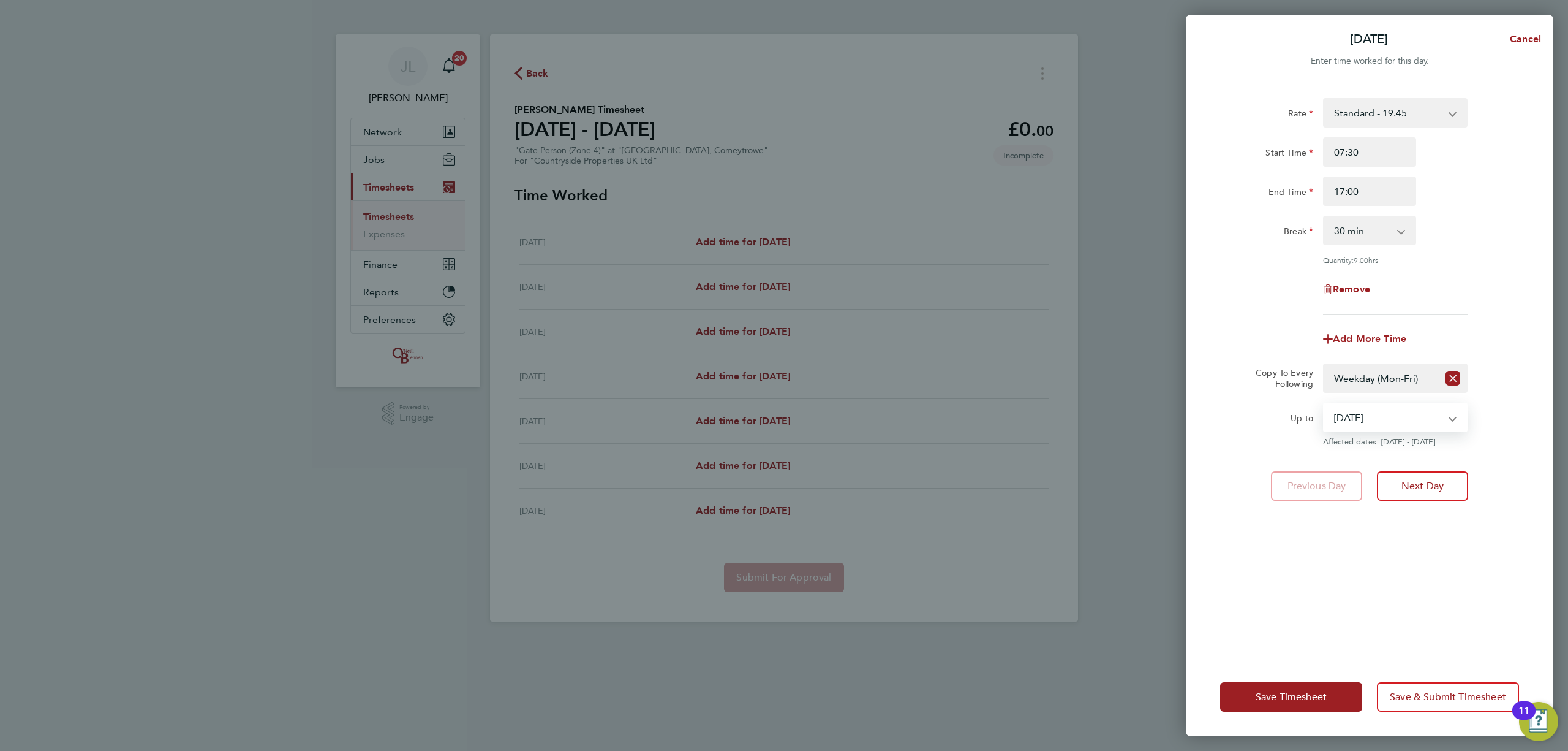
click at [1324, 403] on select "09 Sep 2025 10 Sep 2025 11 Sep 2025 12 Sep 2025 13 Sep 2025 14 Sep 2025" at bounding box center [1388, 416] width 128 height 27
click at [1301, 694] on span "Save Timesheet" at bounding box center [1291, 696] width 71 height 12
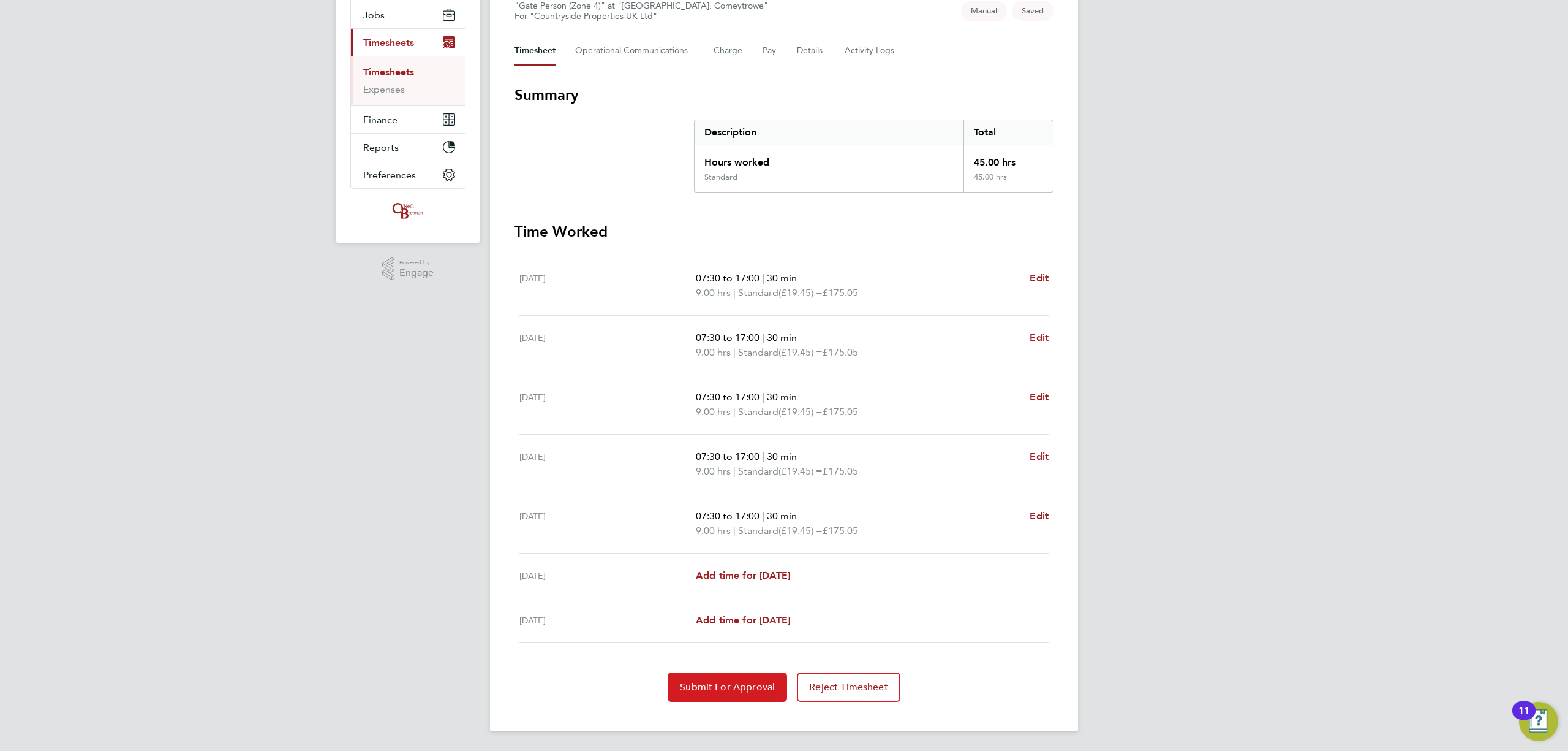
click at [729, 684] on span "Submit For Approval" at bounding box center [727, 687] width 95 height 12
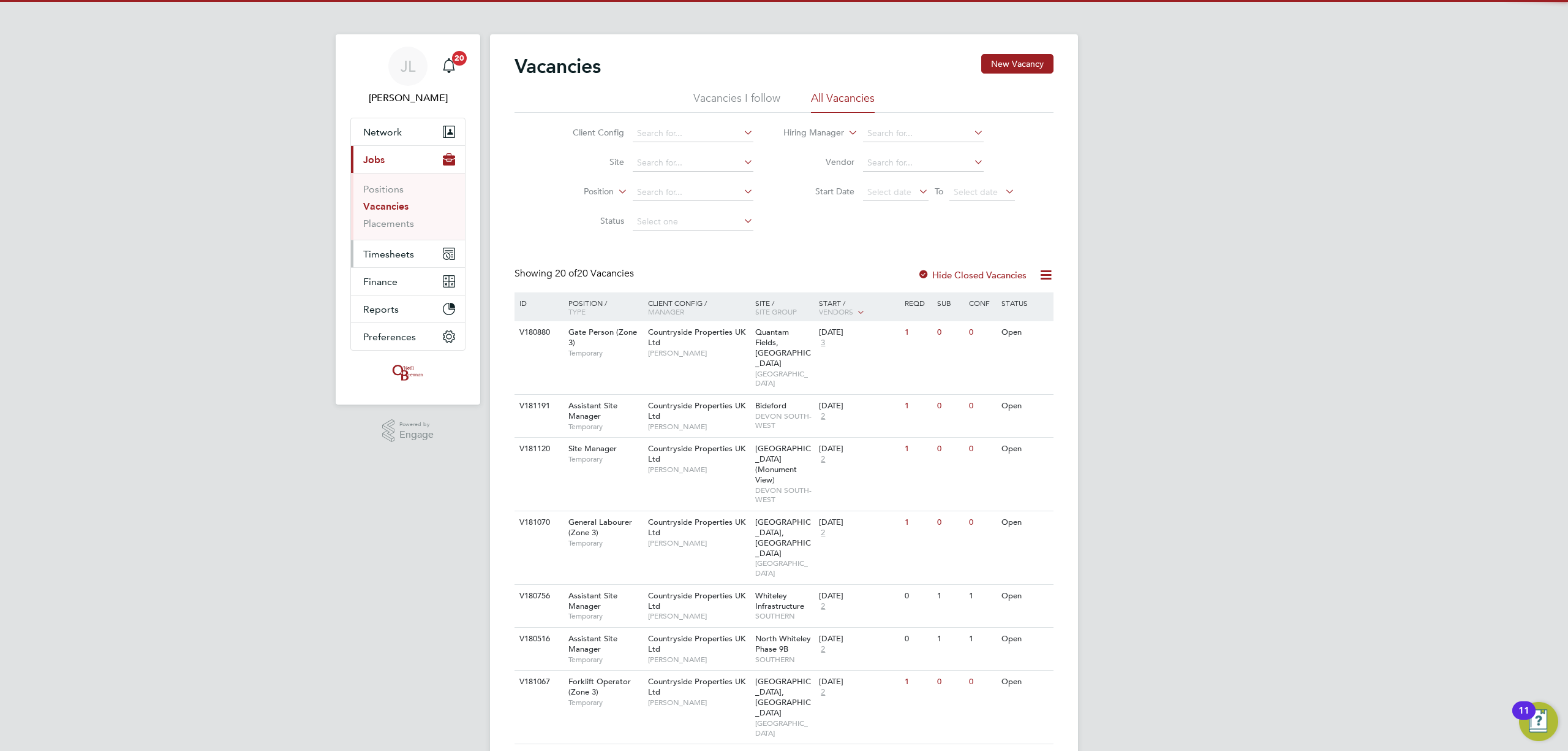
click at [414, 250] on button "Timesheets" at bounding box center [408, 254] width 114 height 27
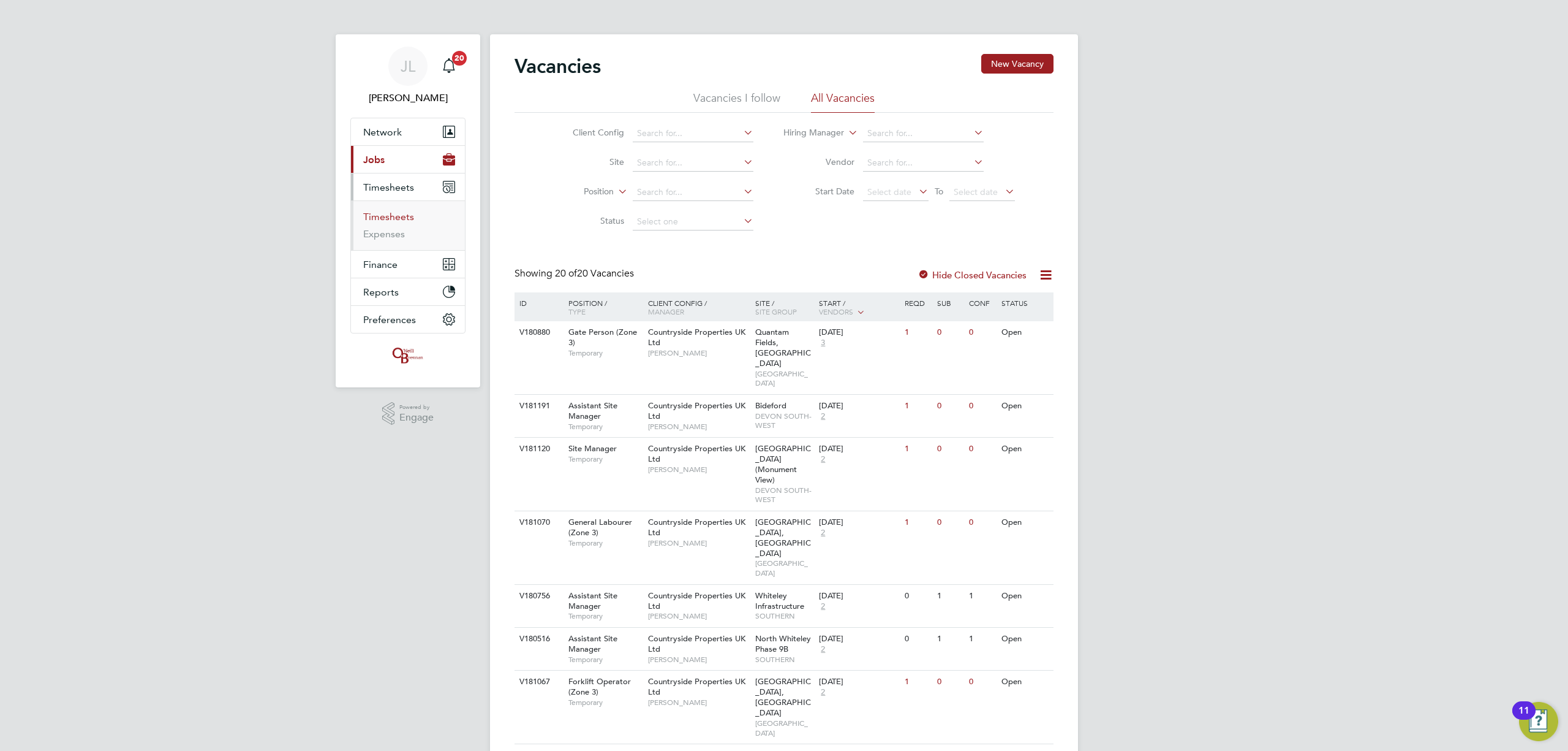
click at [399, 212] on link "Timesheets" at bounding box center [388, 217] width 51 height 12
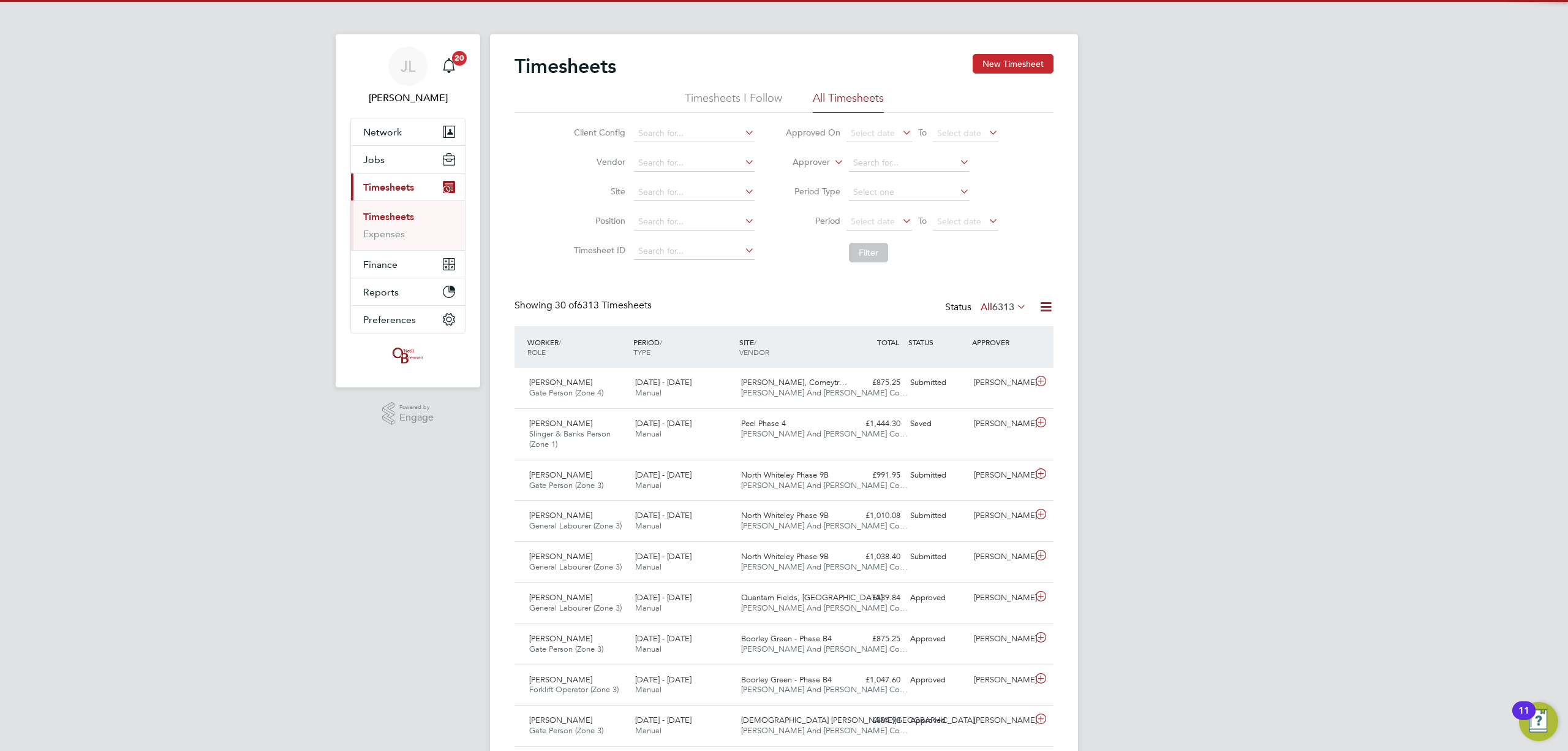
click at [988, 67] on button "New Timesheet" at bounding box center [1012, 64] width 81 height 20
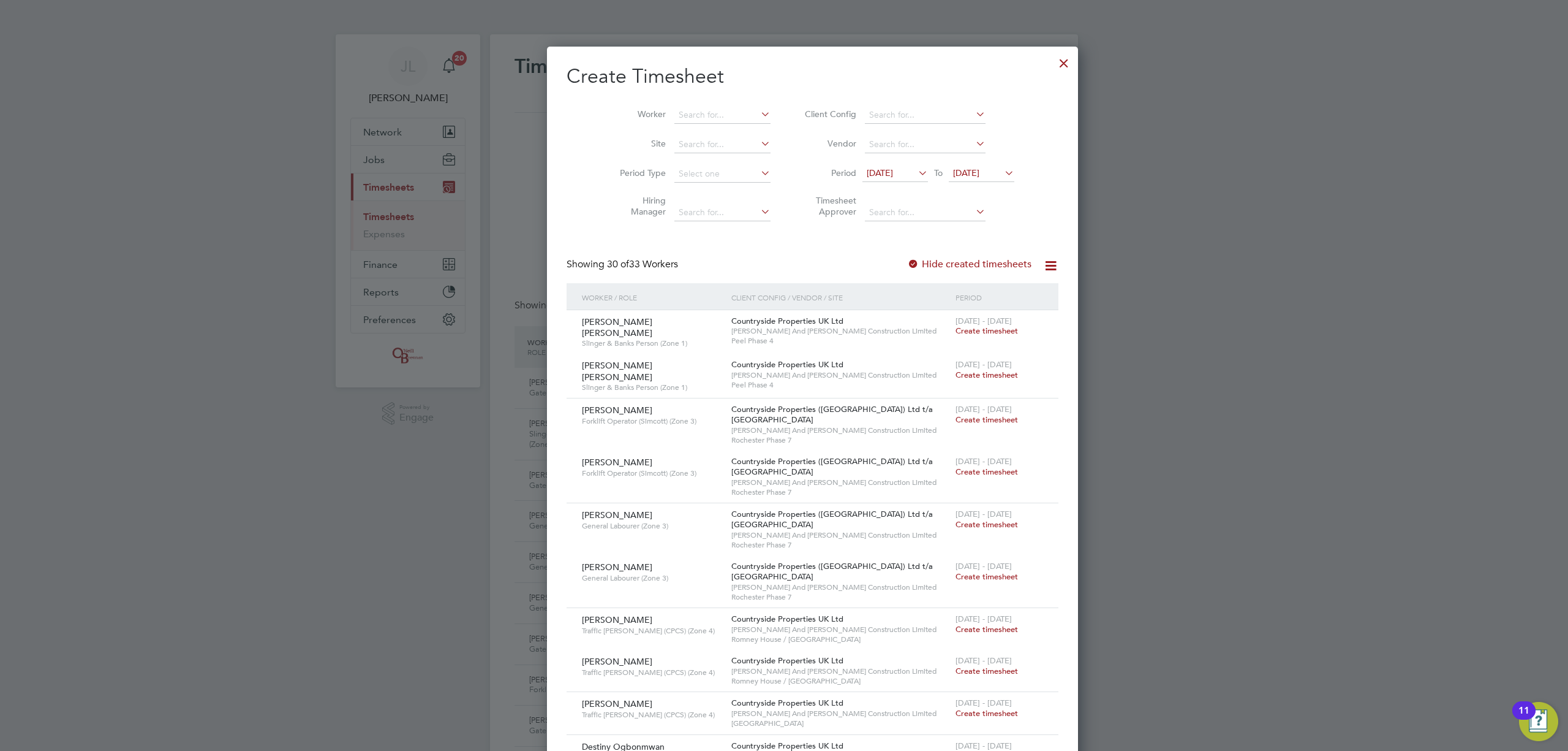
click at [953, 174] on span "[DATE]" at bounding box center [966, 173] width 26 height 11
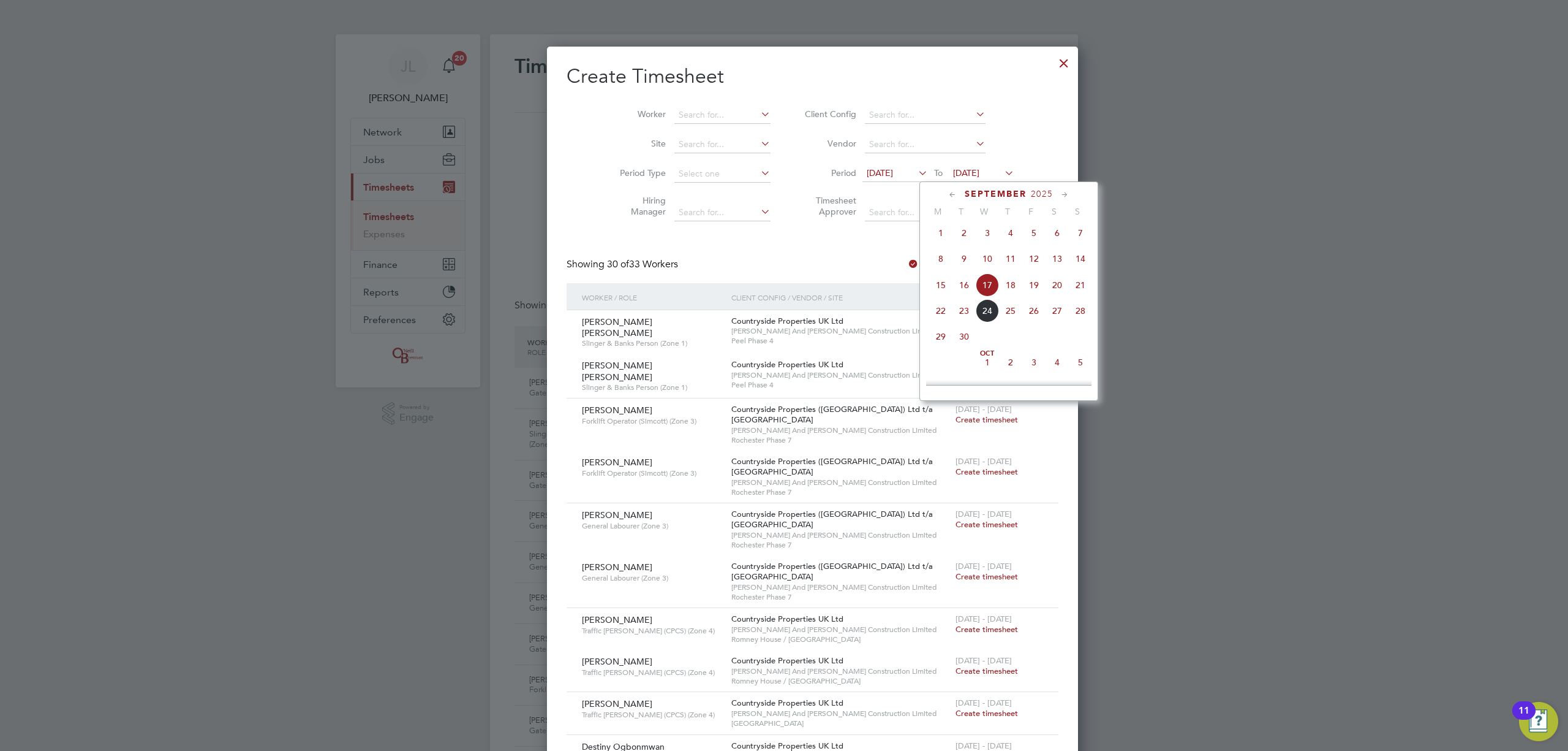
click at [1082, 285] on span "21" at bounding box center [1080, 285] width 23 height 23
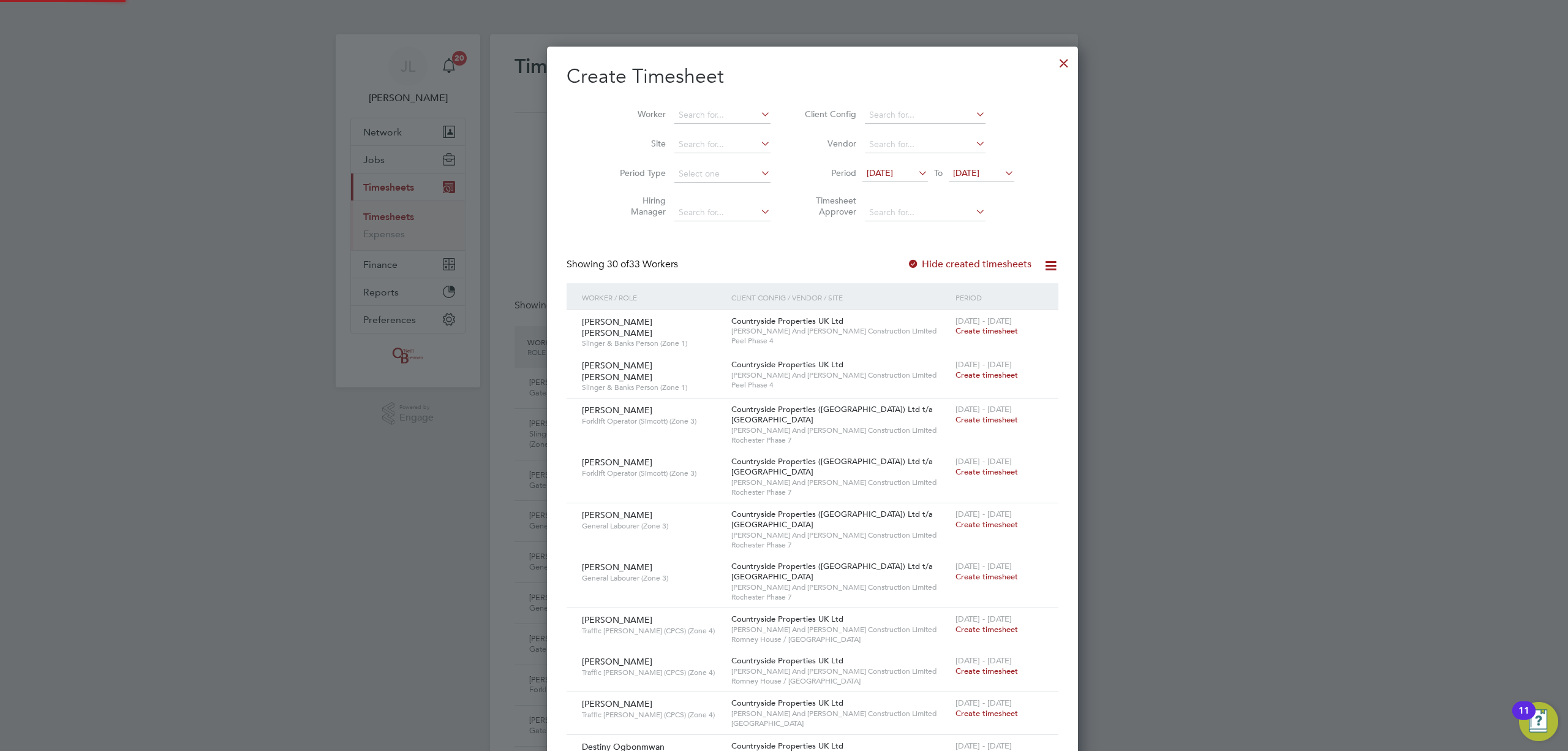
click at [866, 169] on span "[DATE]" at bounding box center [879, 173] width 26 height 11
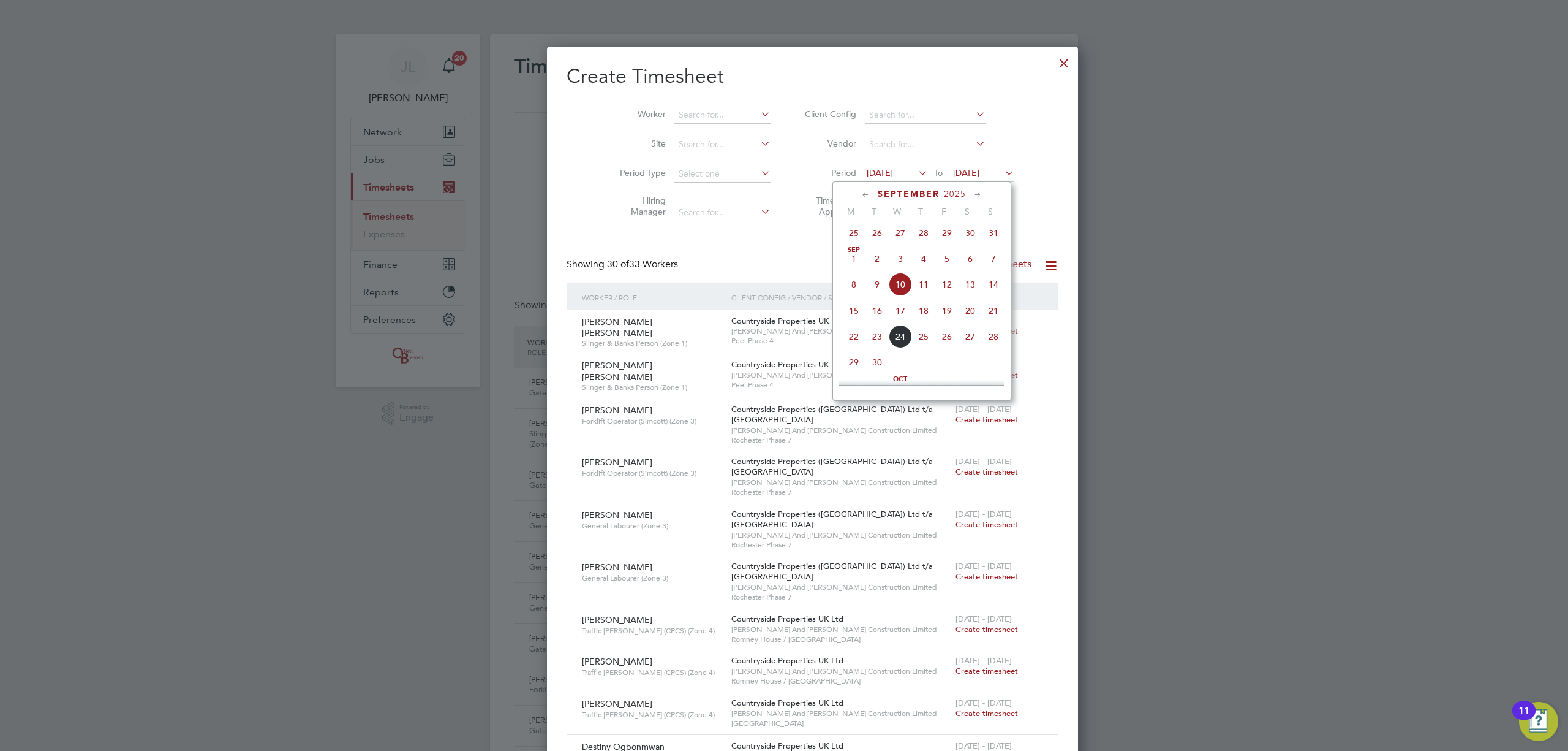
click at [855, 310] on span "15" at bounding box center [853, 310] width 23 height 23
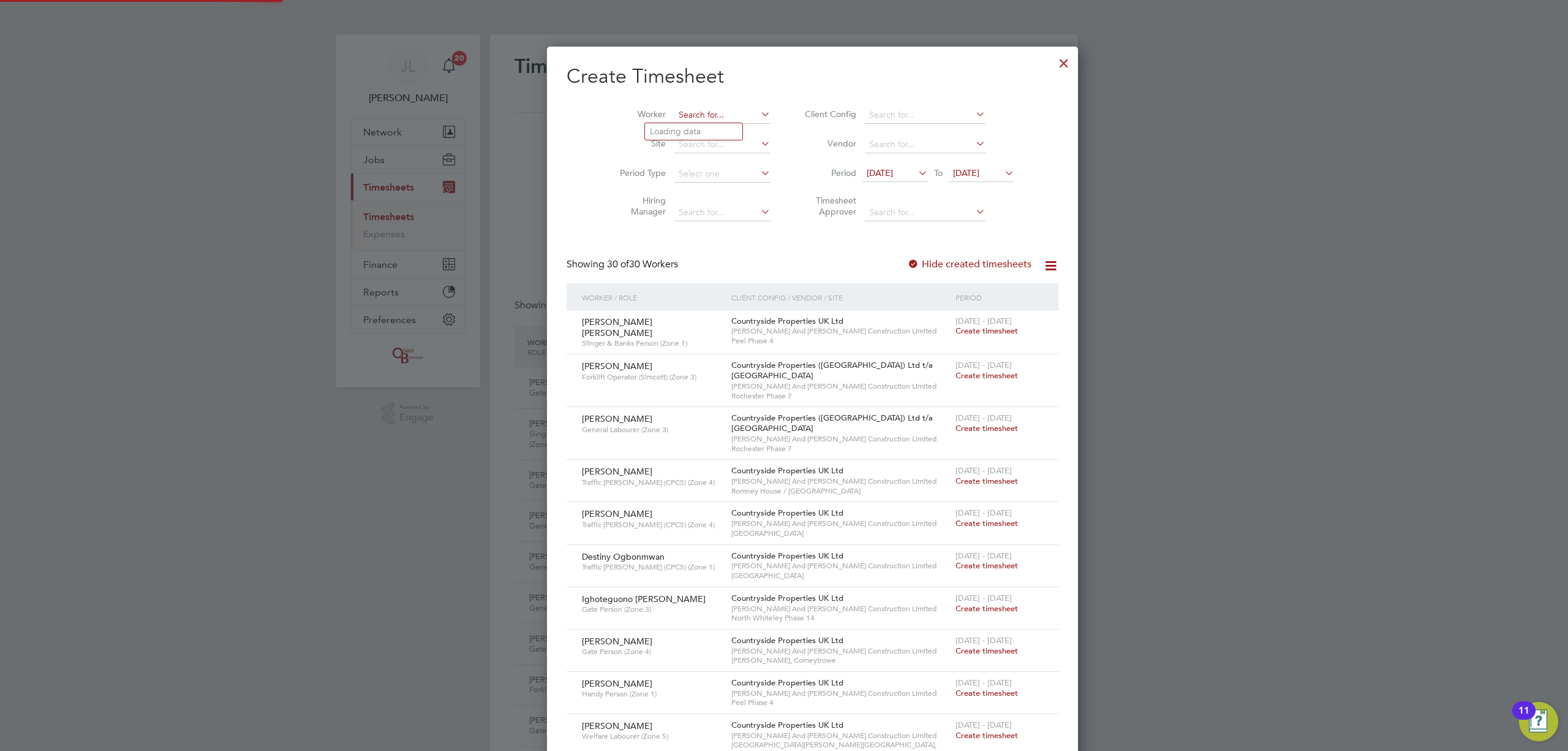
click at [675, 113] on input at bounding box center [723, 115] width 96 height 17
click at [687, 195] on li "Ant ony Baskal" at bounding box center [703, 198] width 116 height 17
type input "[PERSON_NAME]"
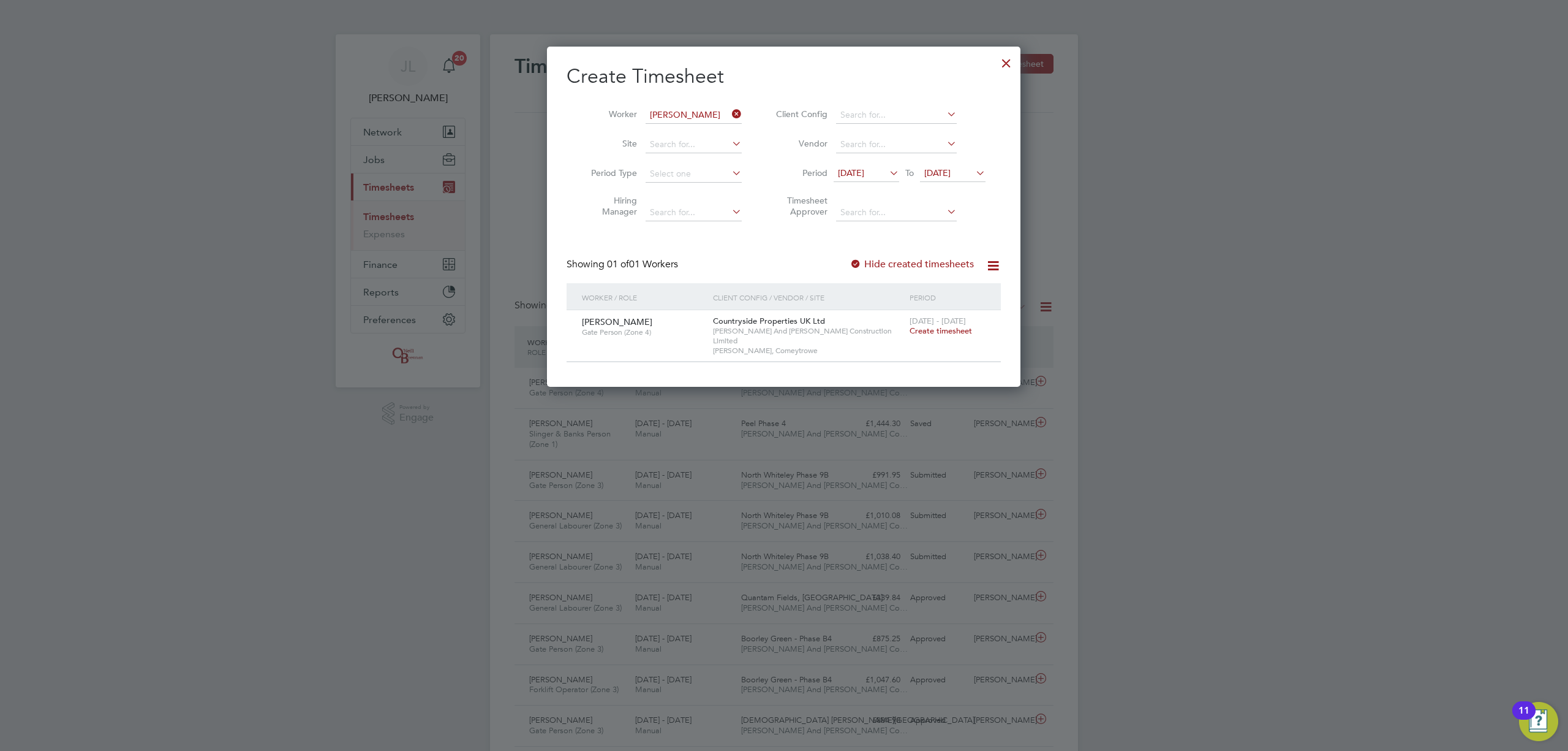
drag, startPoint x: 936, startPoint y: 329, endPoint x: 939, endPoint y: 318, distance: 11.4
click at [936, 330] on span "Create timesheet" at bounding box center [940, 331] width 63 height 10
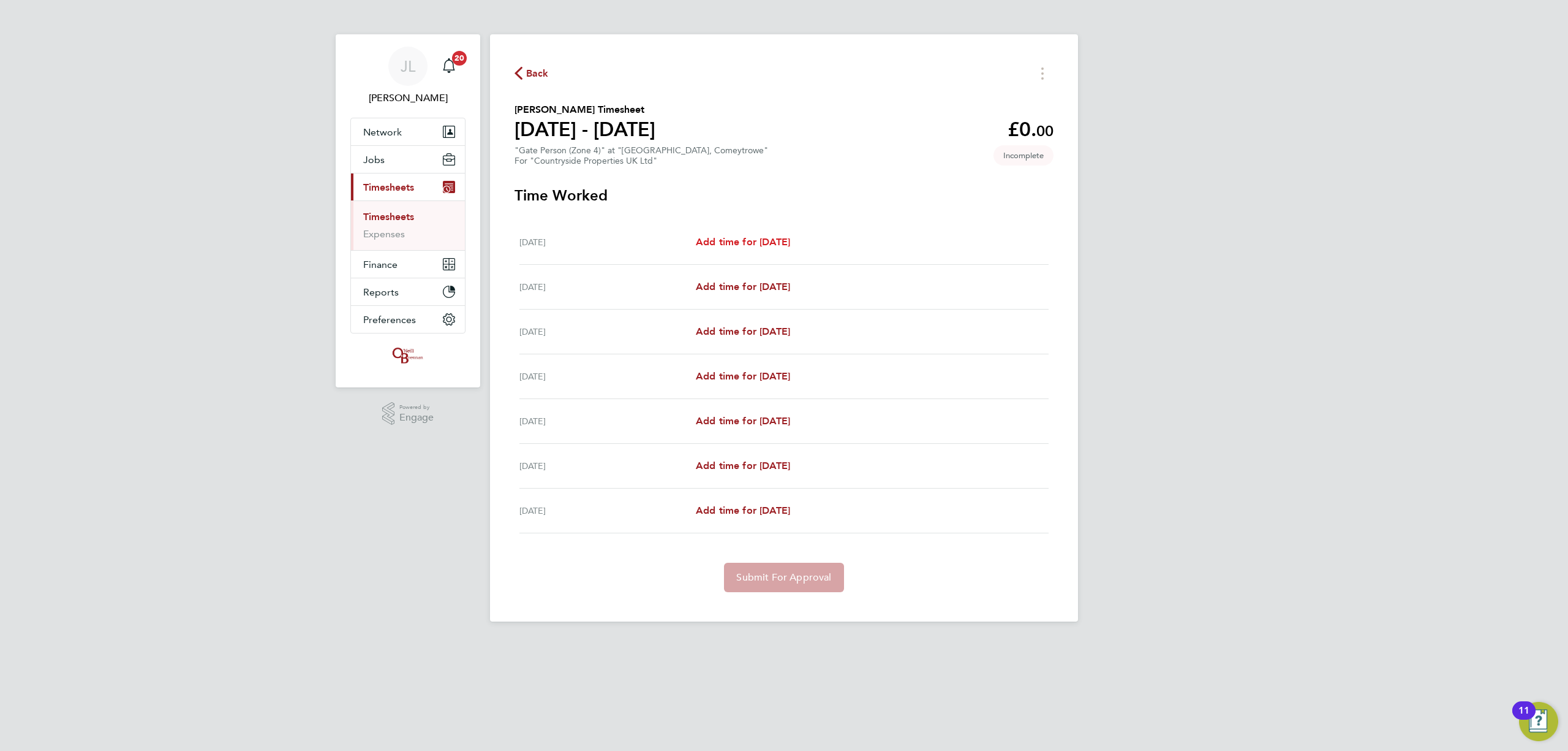
click at [790, 245] on span "Add time for [DATE]" at bounding box center [743, 242] width 94 height 12
select select "30"
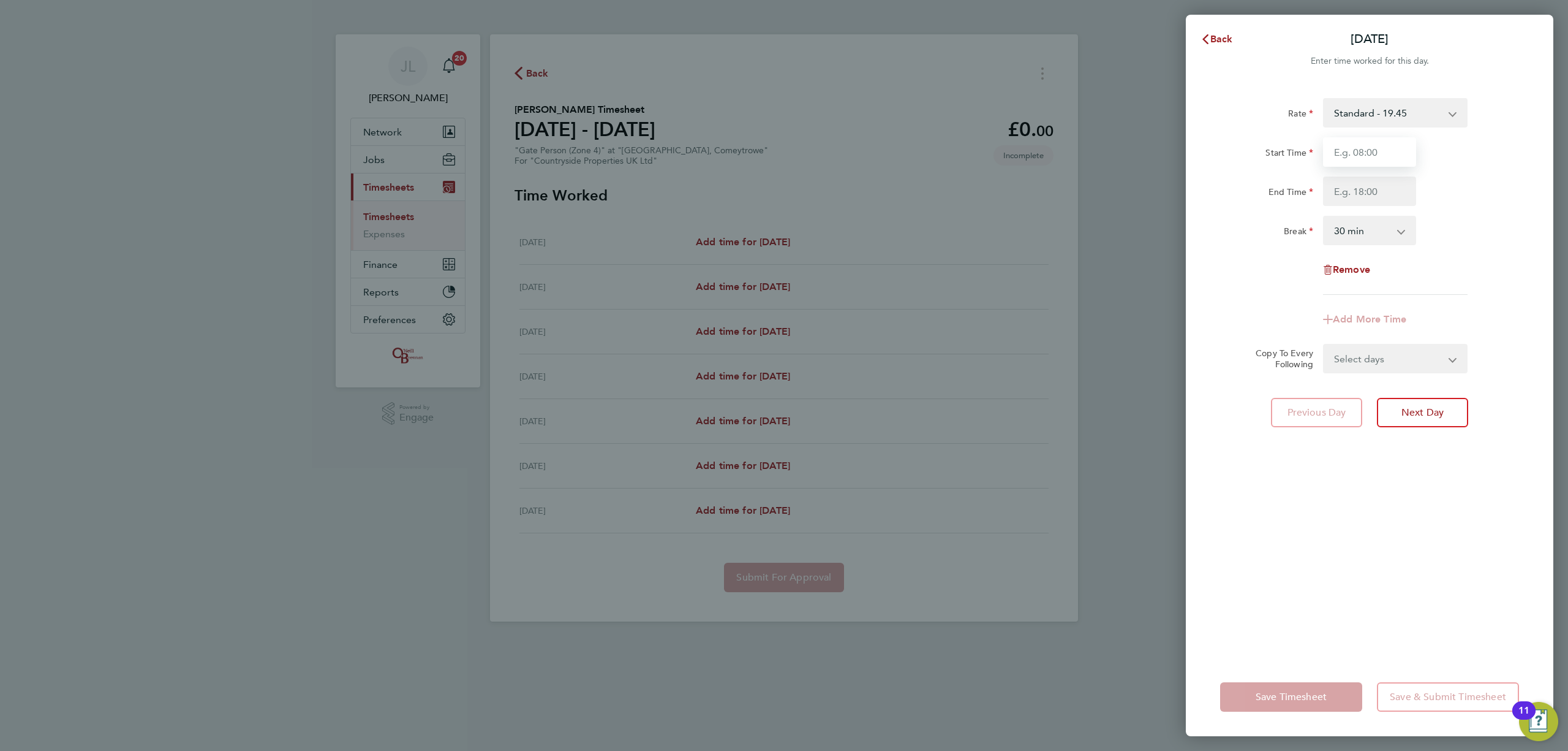
click at [1370, 155] on input "Start Time" at bounding box center [1368, 151] width 93 height 29
type input "07:30"
click at [1377, 189] on input "End Time" at bounding box center [1368, 191] width 93 height 29
type input "17:00"
click at [1347, 471] on div "Rate Standard - 19.45 Start Time 07:30 End Time 17:00 Break 0 min 15 min 30 min…" at bounding box center [1369, 370] width 367 height 574
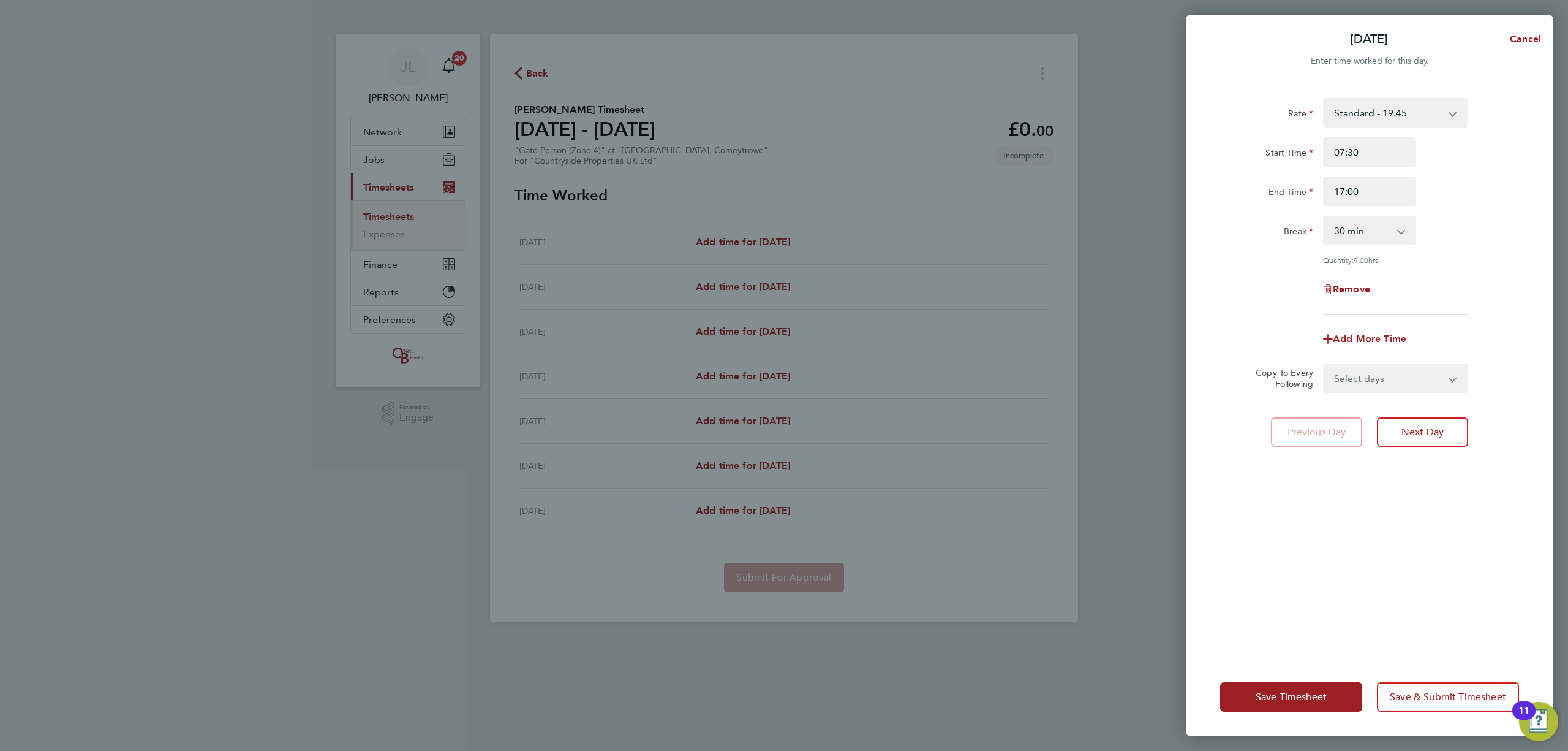
drag, startPoint x: 1367, startPoint y: 379, endPoint x: 1367, endPoint y: 387, distance: 8.0
click at [1367, 379] on select "Select days Day Weekday (Mon-Fri) Weekend (Sat-Sun) [DATE] [DATE] [DATE] [DATE]…" at bounding box center [1388, 377] width 129 height 27
select select "WEEKDAY"
click at [1324, 365] on select "Select days Day Weekday (Mon-Fri) Weekend (Sat-Sun) [DATE] [DATE] [DATE] [DATE]…" at bounding box center [1388, 377] width 129 height 27
click at [1377, 411] on select "[DATE] [DATE] [DATE] [DATE] [DATE] [DATE]" at bounding box center [1388, 416] width 128 height 27
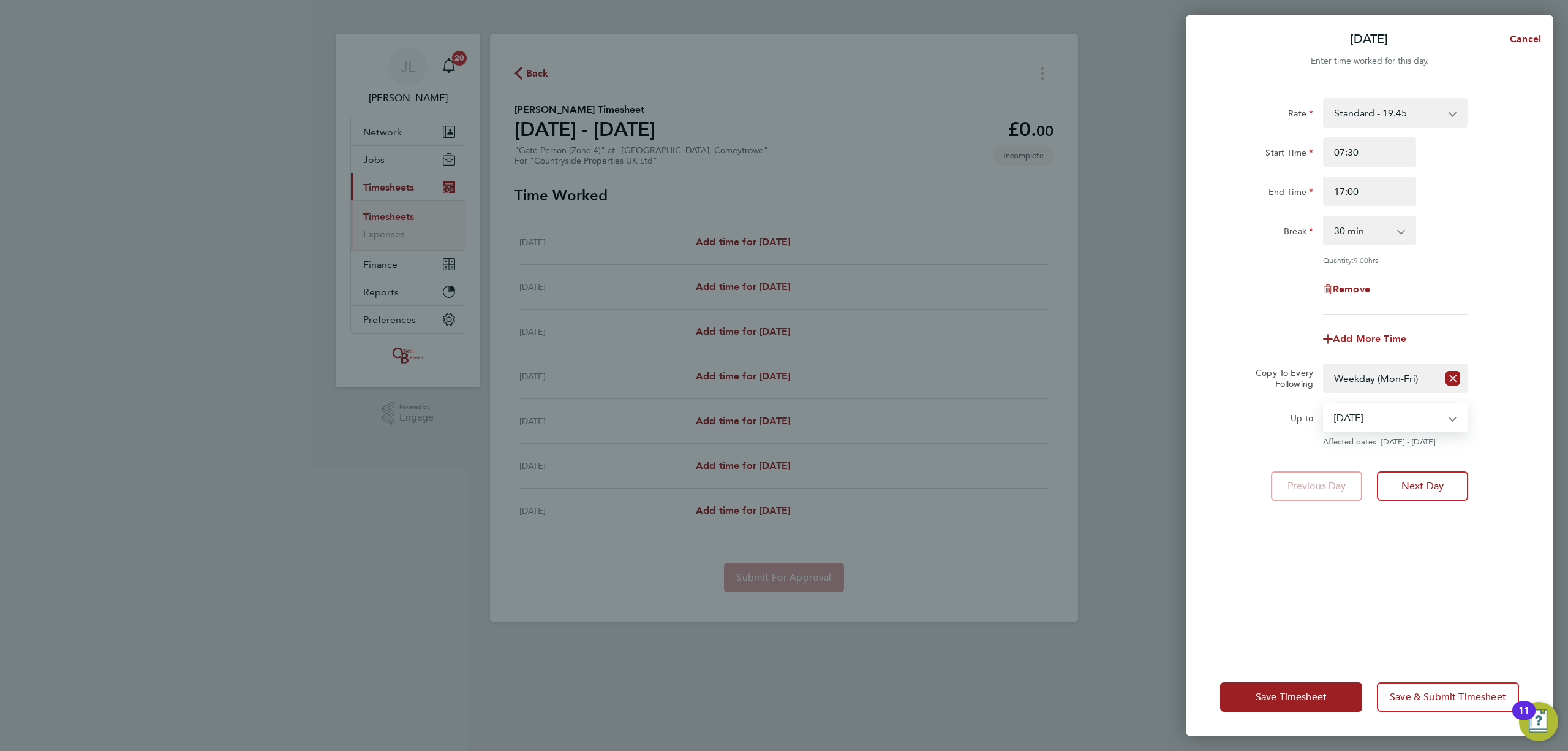
select select "[DATE]"
click at [1324, 403] on select "[DATE] [DATE] [DATE] [DATE] [DATE] [DATE]" at bounding box center [1388, 416] width 128 height 27
click at [1292, 686] on button "Save Timesheet" at bounding box center [1291, 696] width 142 height 29
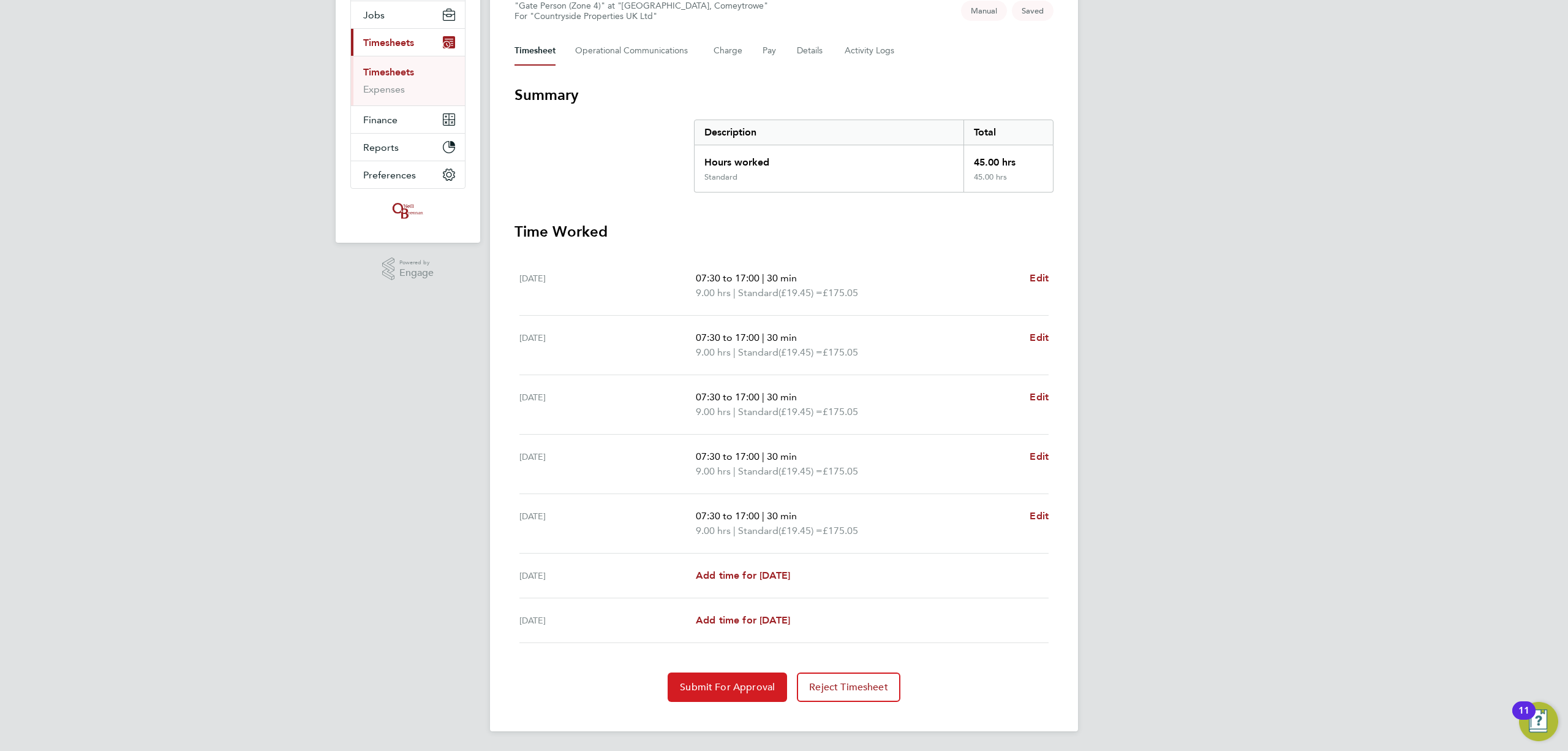
click at [727, 685] on span "Submit For Approval" at bounding box center [727, 687] width 95 height 12
